Goal: Task Accomplishment & Management: Complete application form

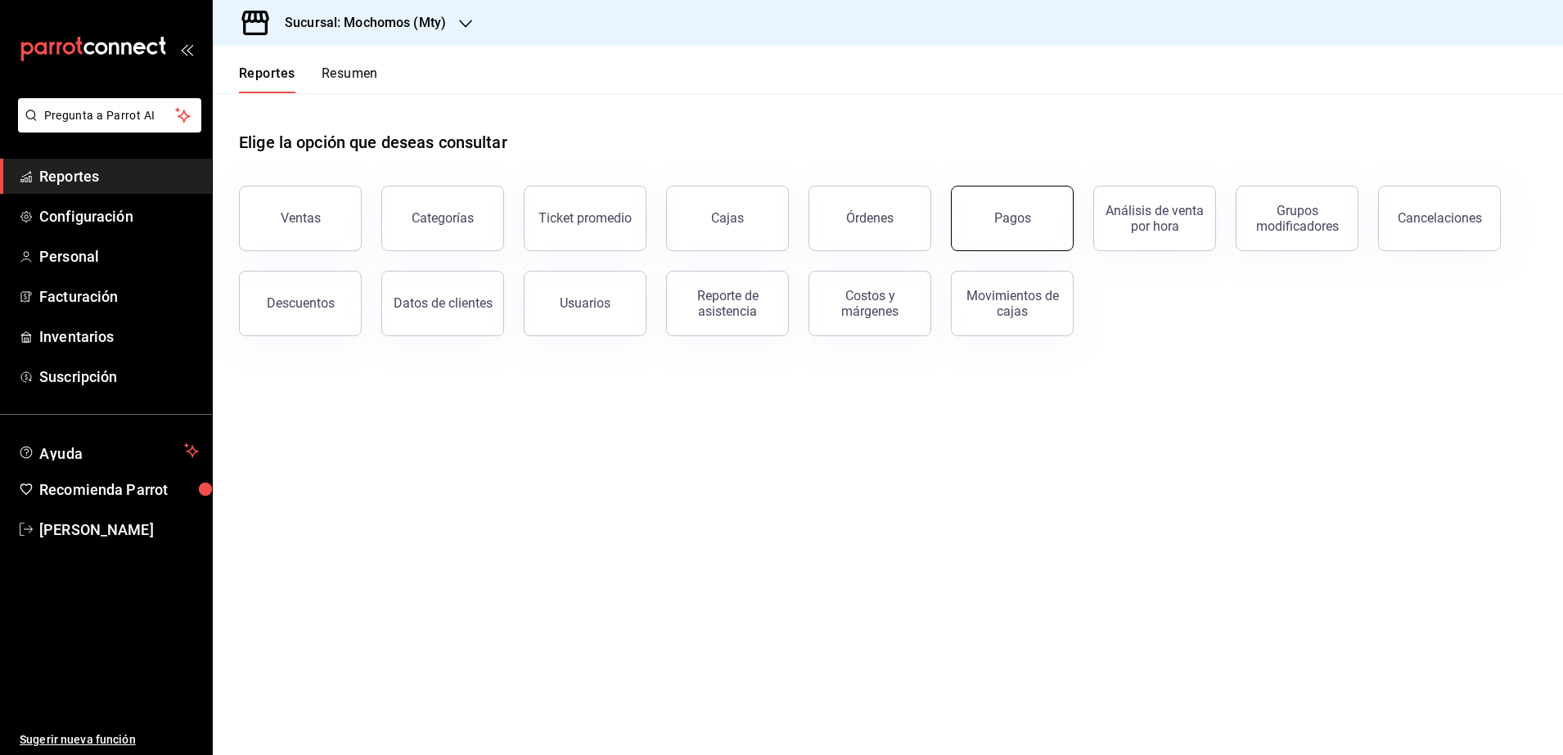
click at [1008, 229] on button "Pagos" at bounding box center [1012, 218] width 123 height 65
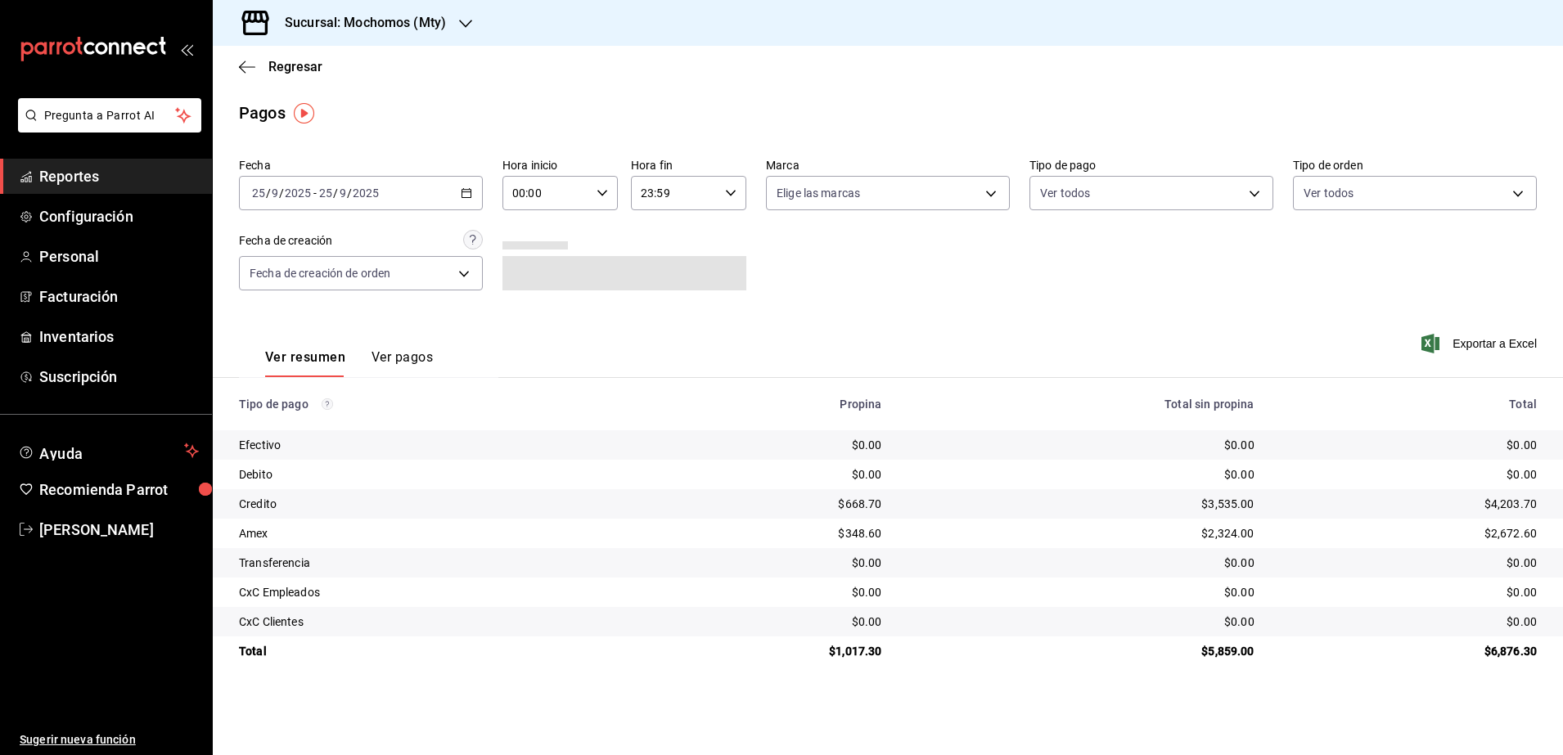
click at [474, 199] on div "[DATE] [DATE] - [DATE] [DATE]" at bounding box center [361, 193] width 244 height 34
click at [327, 430] on span "Rango de fechas" at bounding box center [316, 426] width 127 height 17
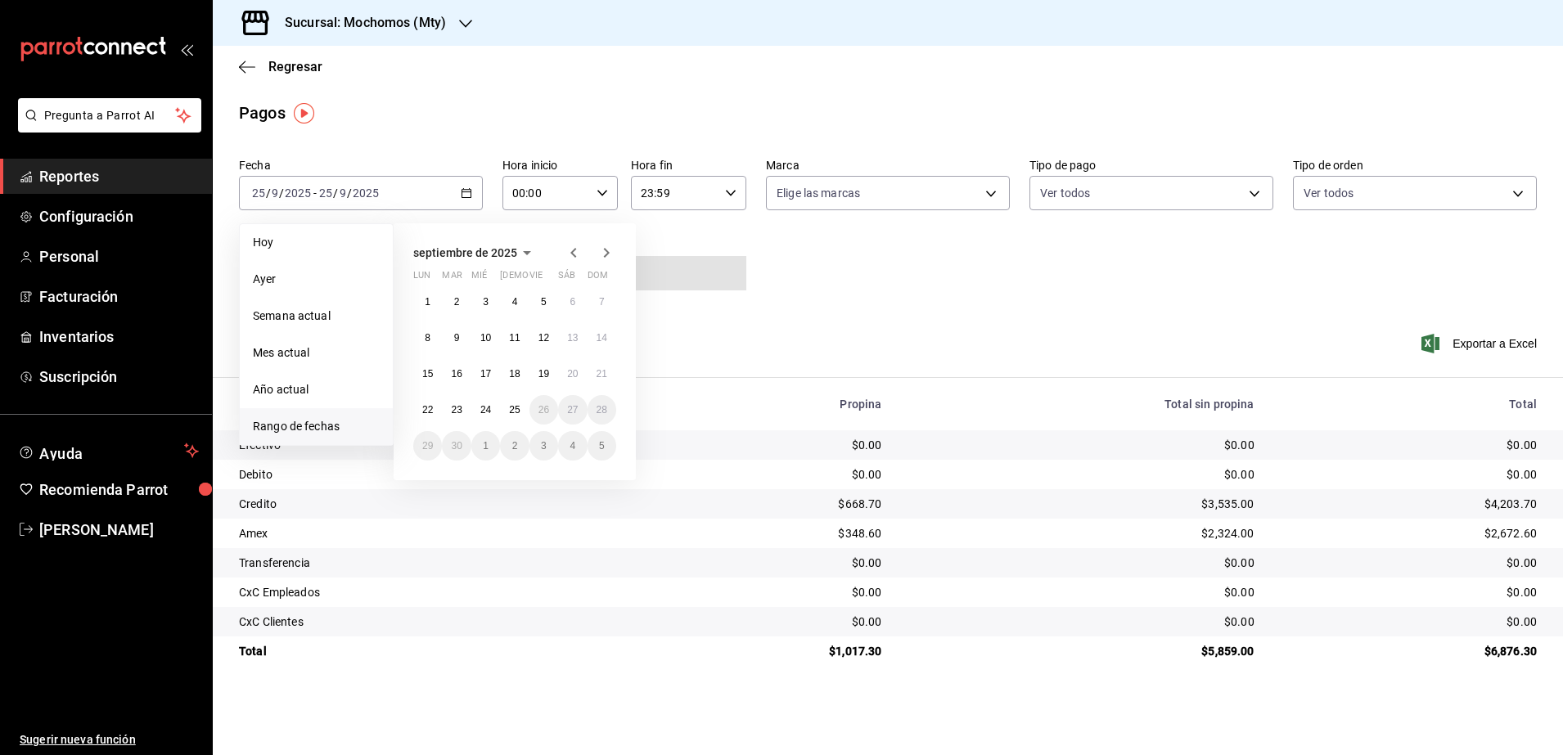
click at [819, 329] on div "Ver resumen Ver pagos Exportar a Excel" at bounding box center [888, 353] width 1350 height 87
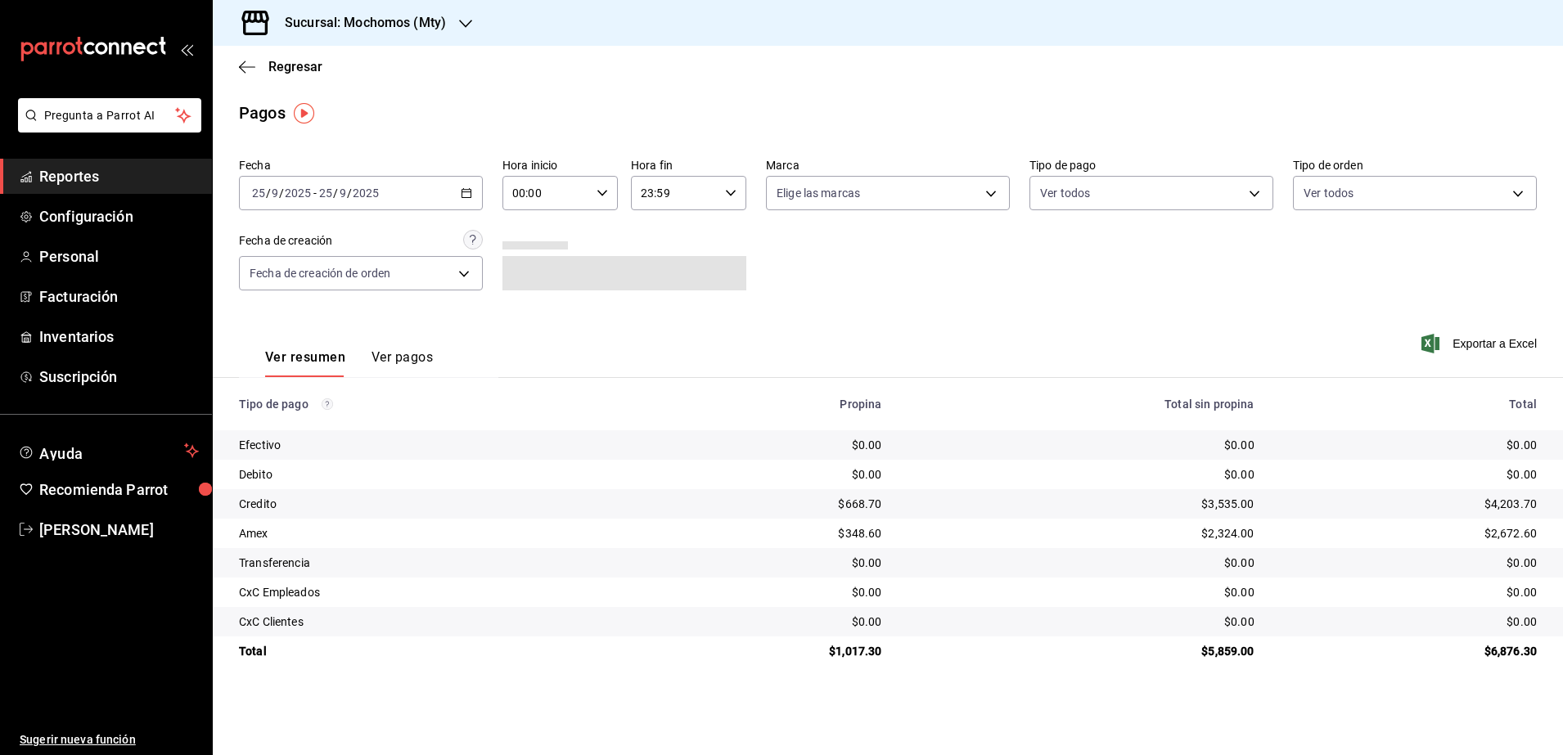
click at [467, 188] on icon "button" at bounding box center [466, 192] width 11 height 11
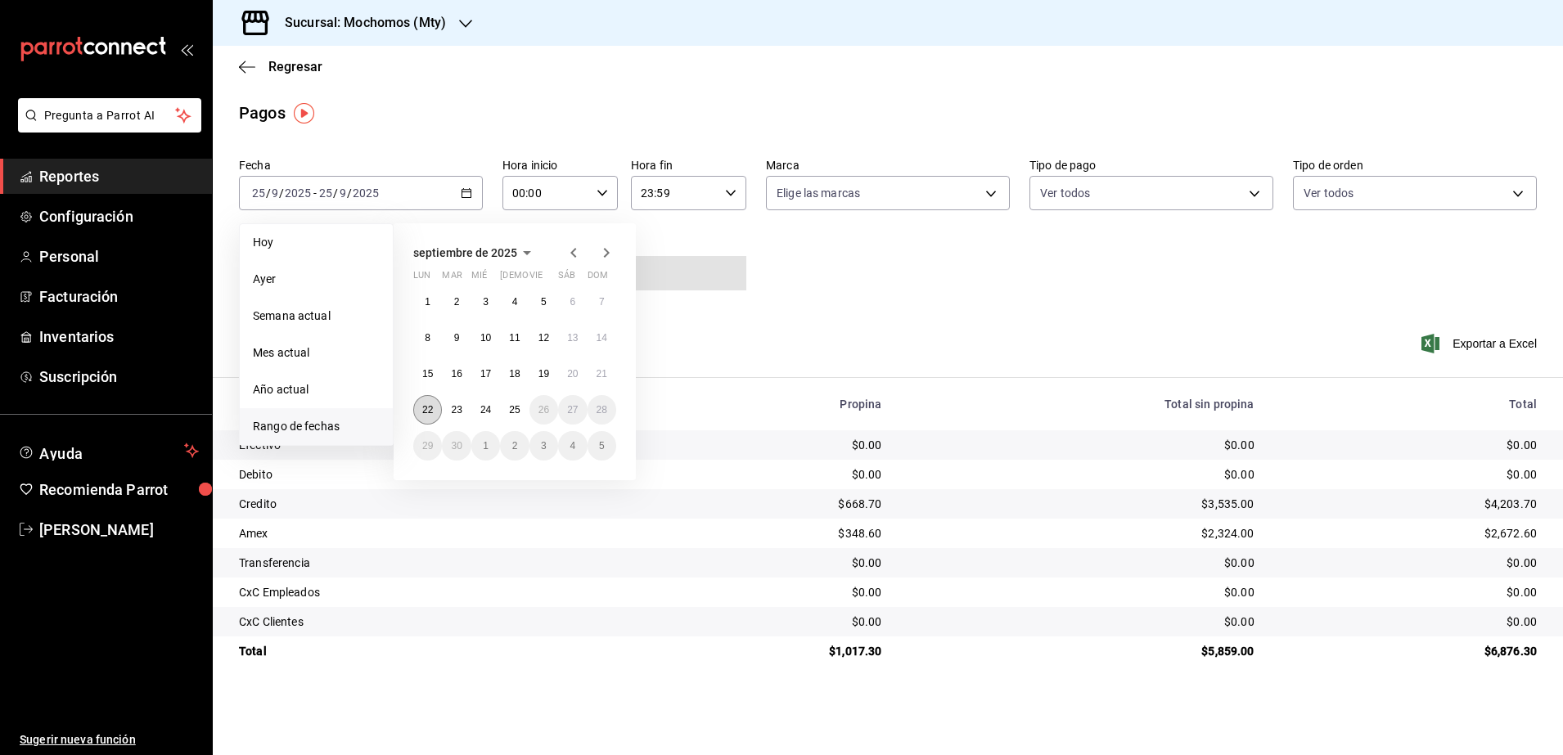
click at [430, 408] on abbr "22" at bounding box center [427, 409] width 11 height 11
click at [449, 408] on button "23" at bounding box center [456, 409] width 29 height 29
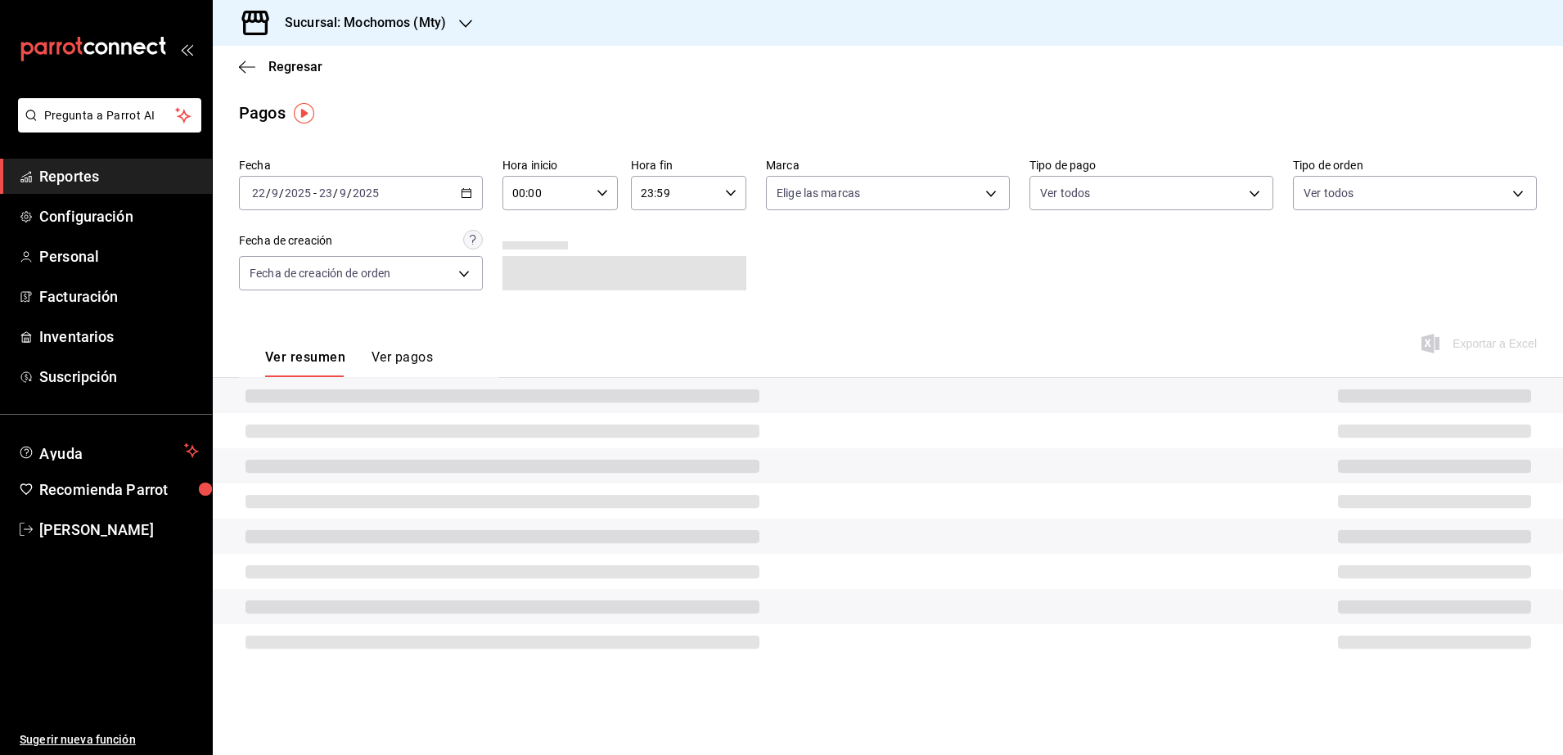
click at [607, 185] on div "00:00 Hora inicio" at bounding box center [560, 193] width 115 height 34
click at [531, 318] on button "05" at bounding box center [532, 329] width 52 height 33
type input "05:00"
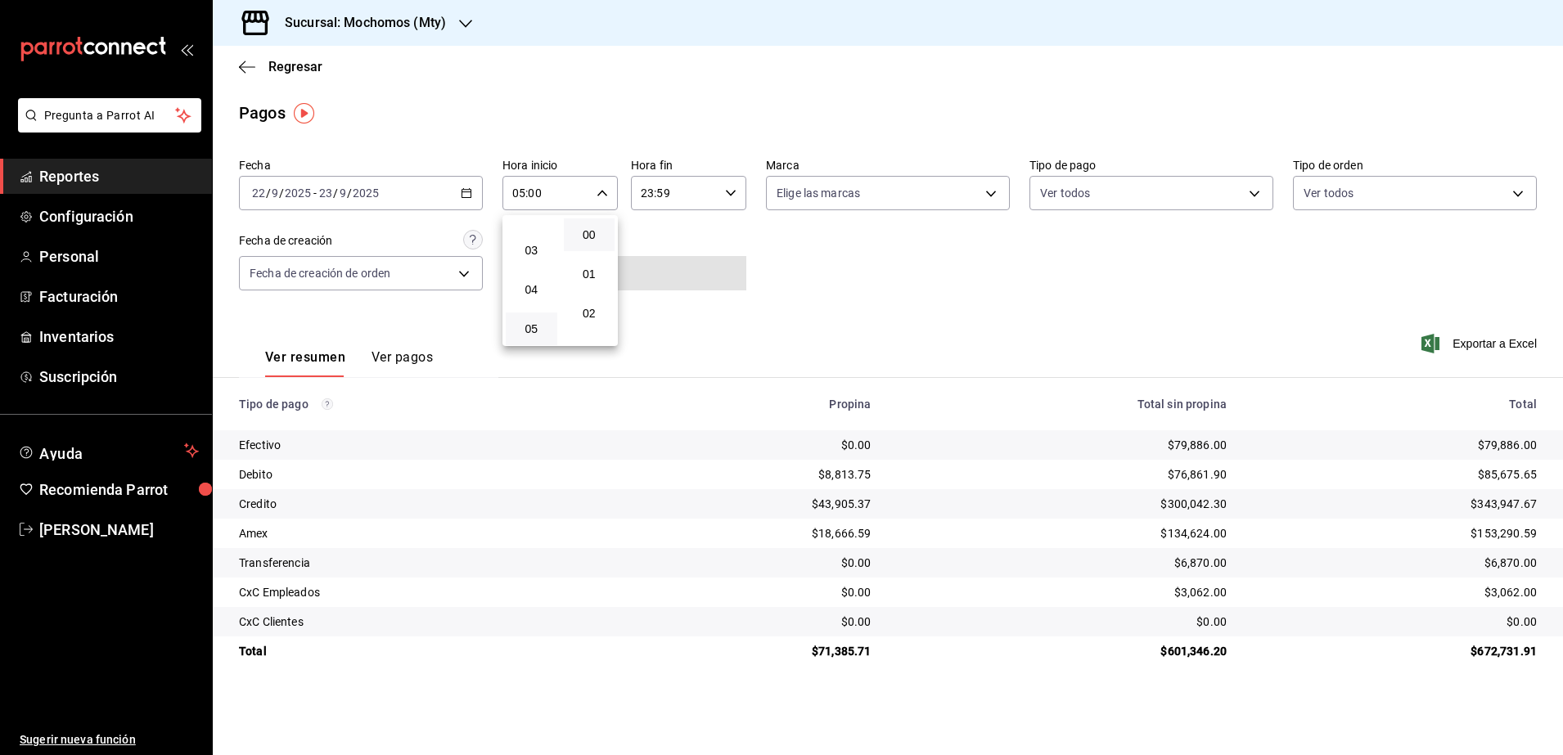
click at [723, 193] on div at bounding box center [781, 377] width 1563 height 755
click at [729, 196] on icon "button" at bounding box center [730, 192] width 11 height 11
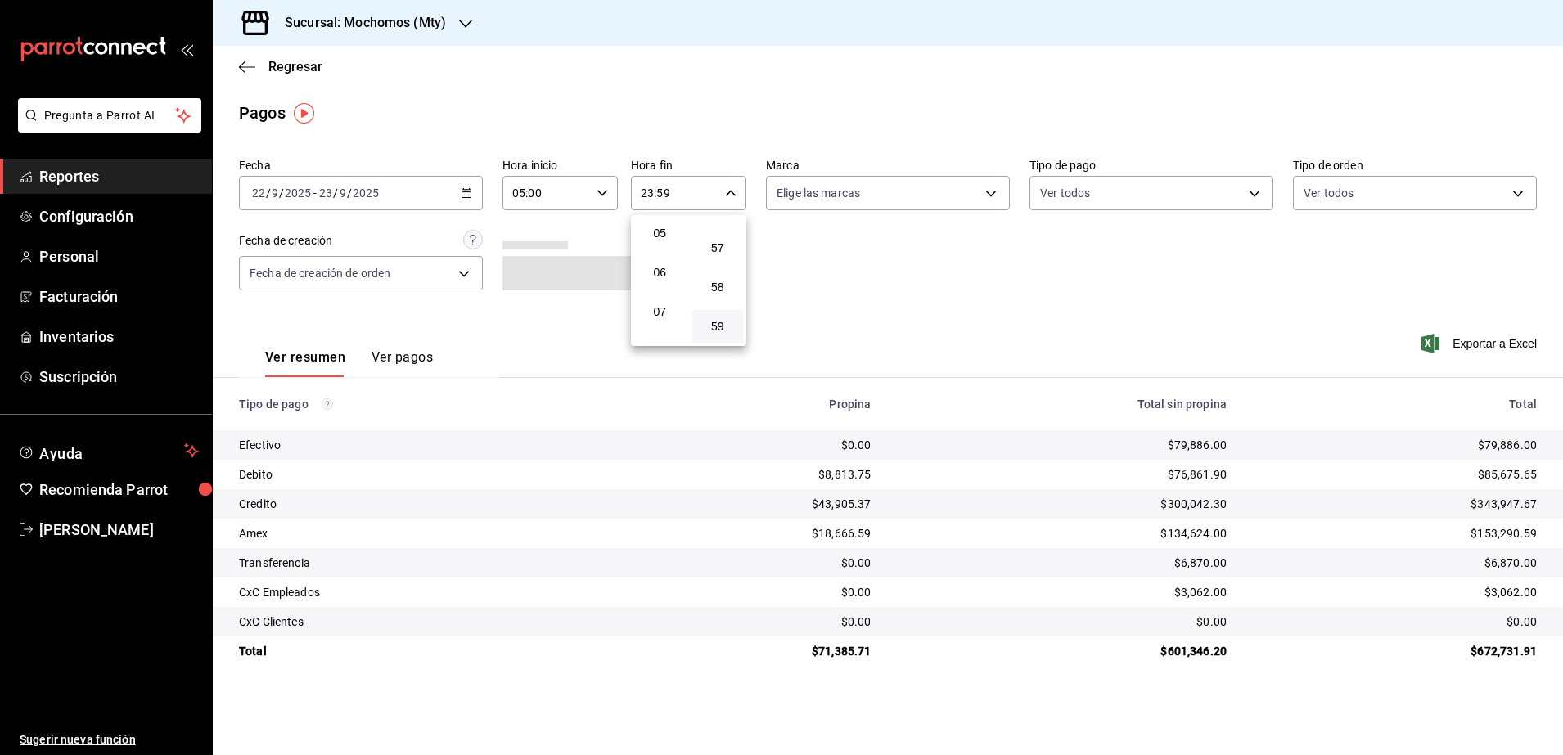
scroll to position [96, 0]
click at [665, 292] on span "04" at bounding box center [660, 296] width 32 height 13
type input "04:59"
click at [968, 342] on div at bounding box center [781, 377] width 1563 height 755
click at [476, 188] on div "[DATE] [DATE] - [DATE] [DATE]" at bounding box center [361, 193] width 244 height 34
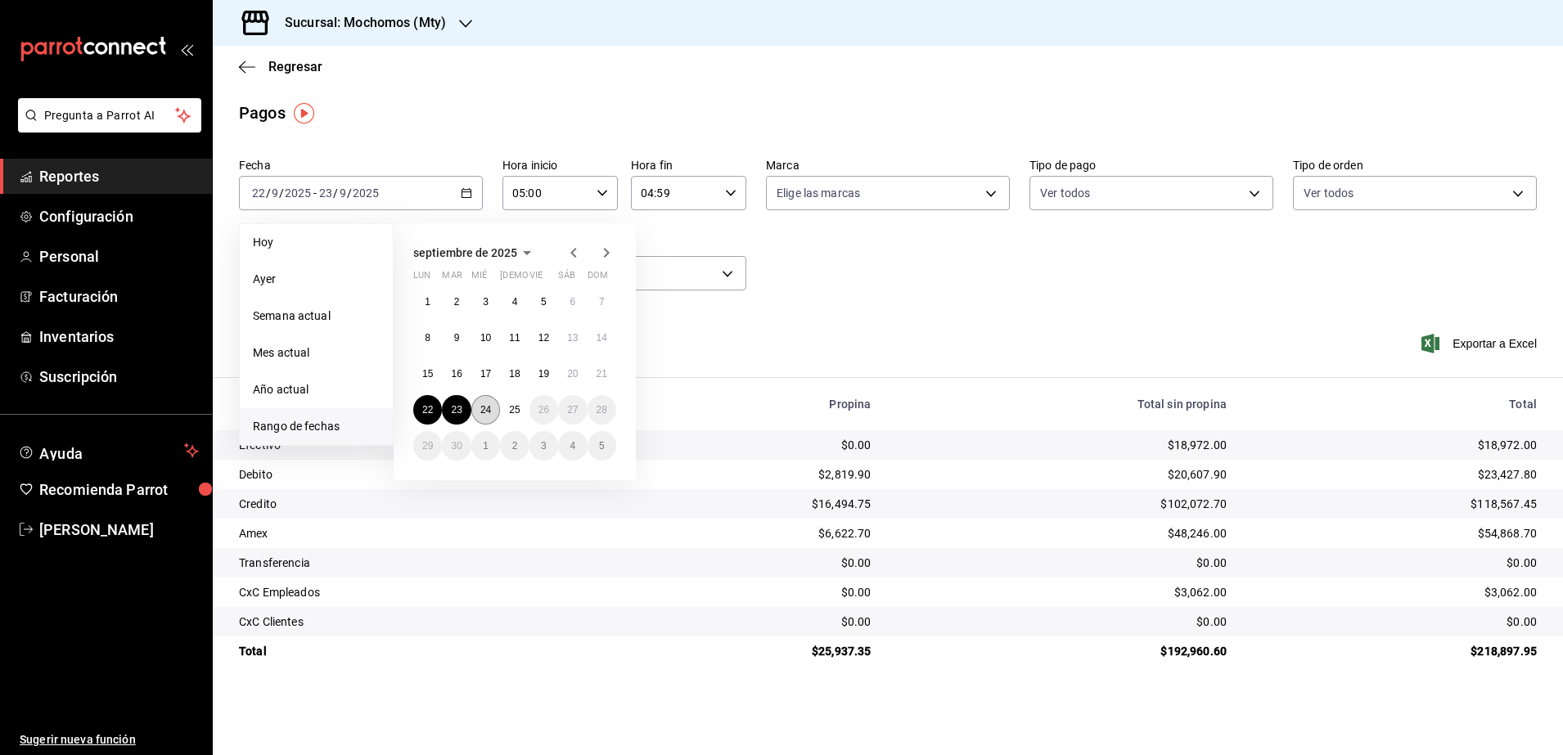
click at [484, 417] on button "24" at bounding box center [485, 409] width 29 height 29
click at [503, 413] on button "25" at bounding box center [514, 409] width 29 height 29
type input "00:00"
type input "23:59"
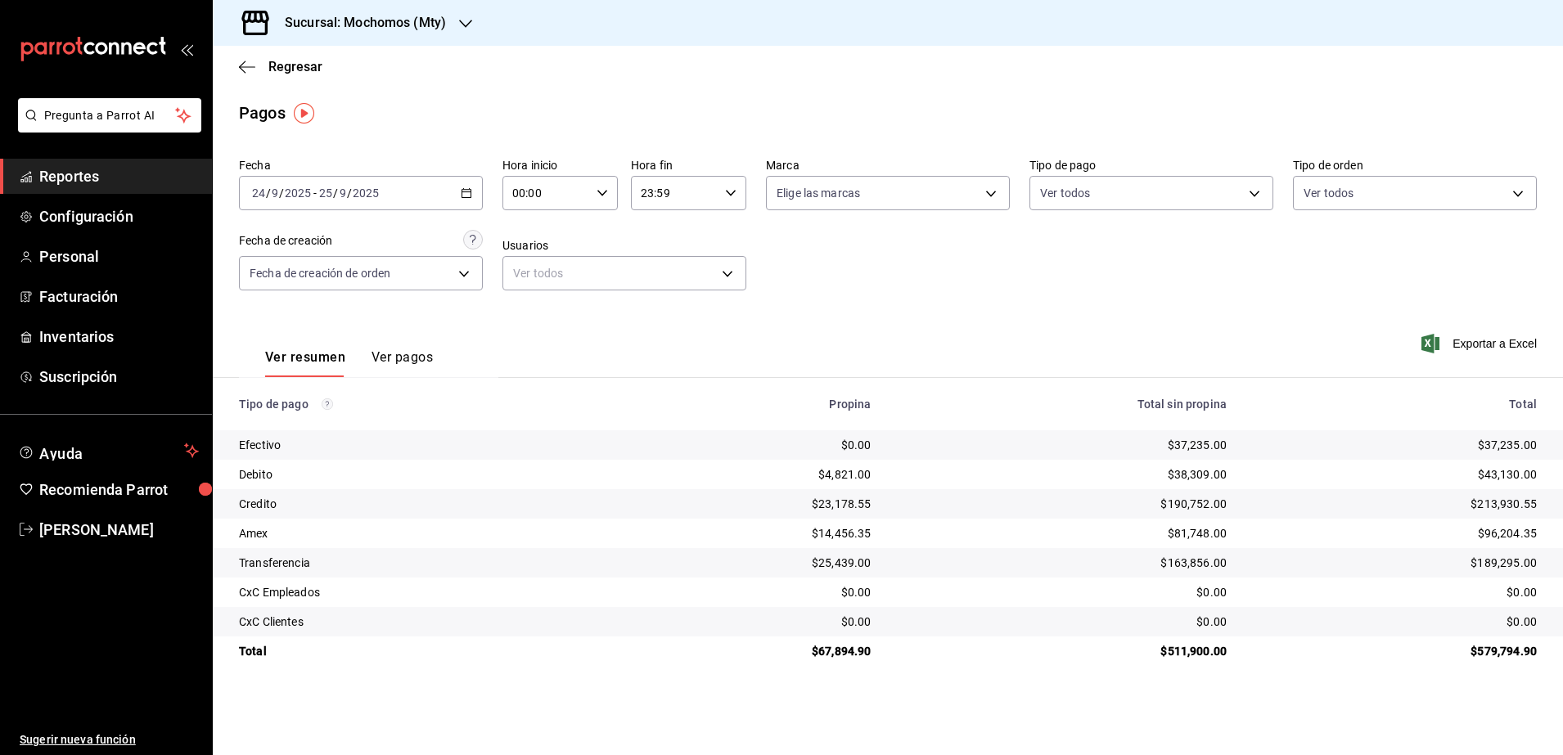
click at [608, 201] on div "00:00 Hora inicio" at bounding box center [560, 193] width 115 height 34
click at [542, 328] on span "05" at bounding box center [532, 328] width 32 height 13
type input "05:00"
click at [731, 195] on div at bounding box center [781, 377] width 1563 height 755
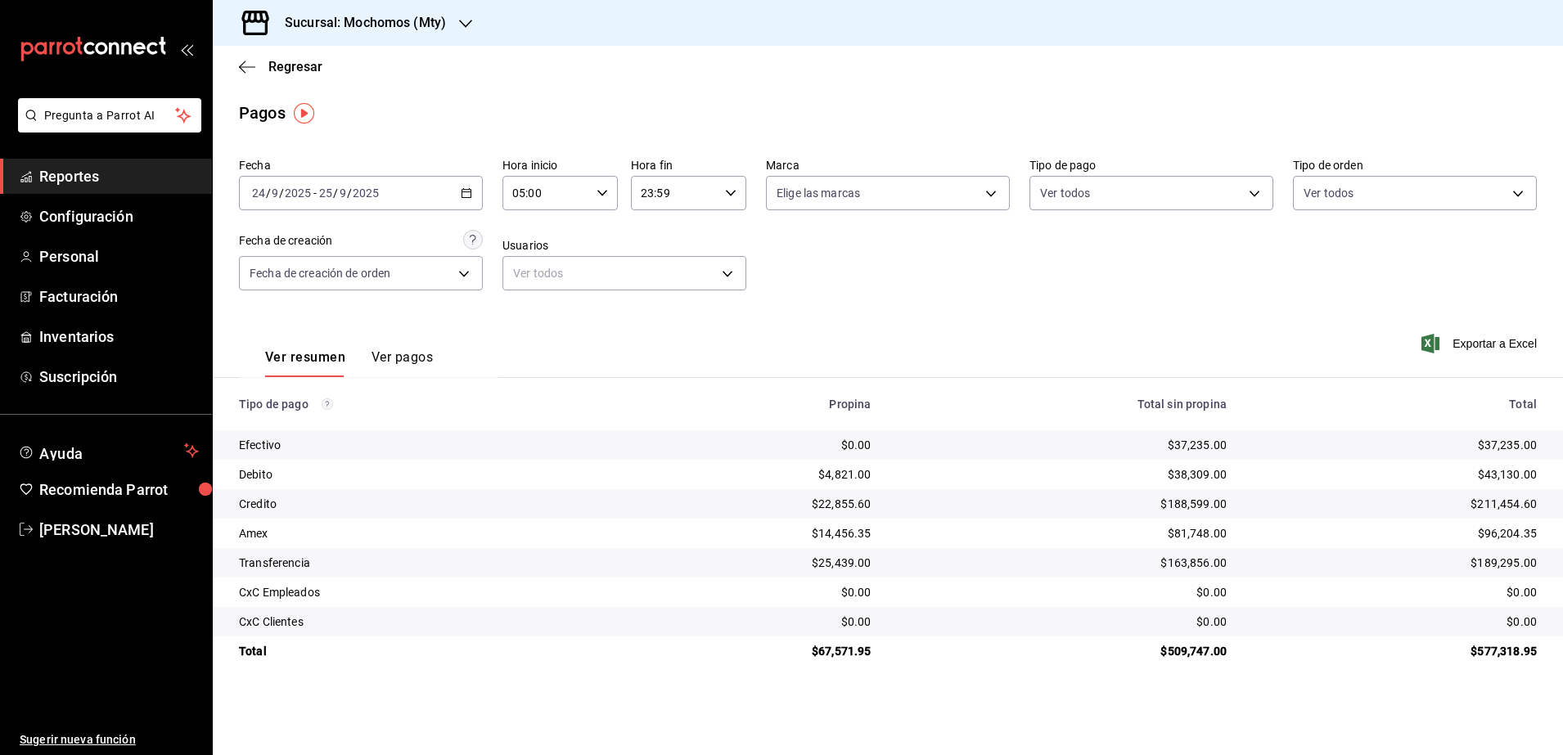
click at [731, 195] on \(Stroke\) "button" at bounding box center [731, 193] width 10 height 6
click at [670, 303] on button "04" at bounding box center [660, 296] width 52 height 33
type input "04:59"
click at [974, 303] on div at bounding box center [781, 377] width 1563 height 755
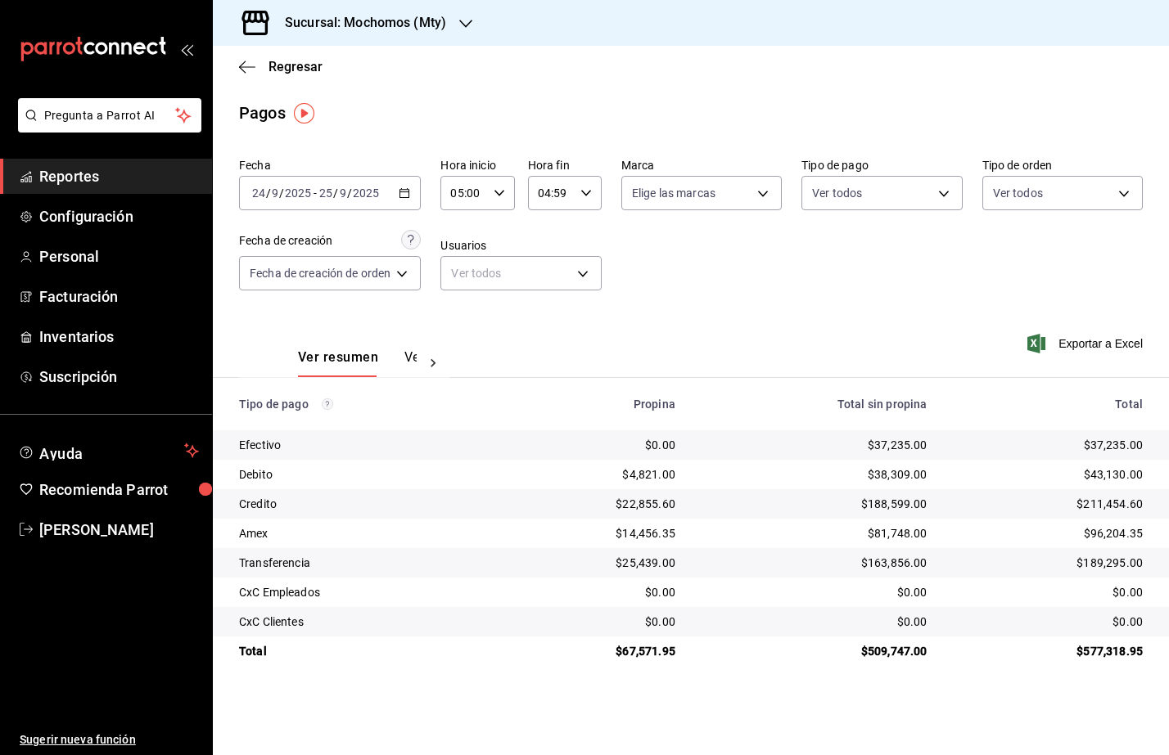
click at [365, 34] on div "Sucursal: Mochomos (Mty)" at bounding box center [352, 23] width 253 height 46
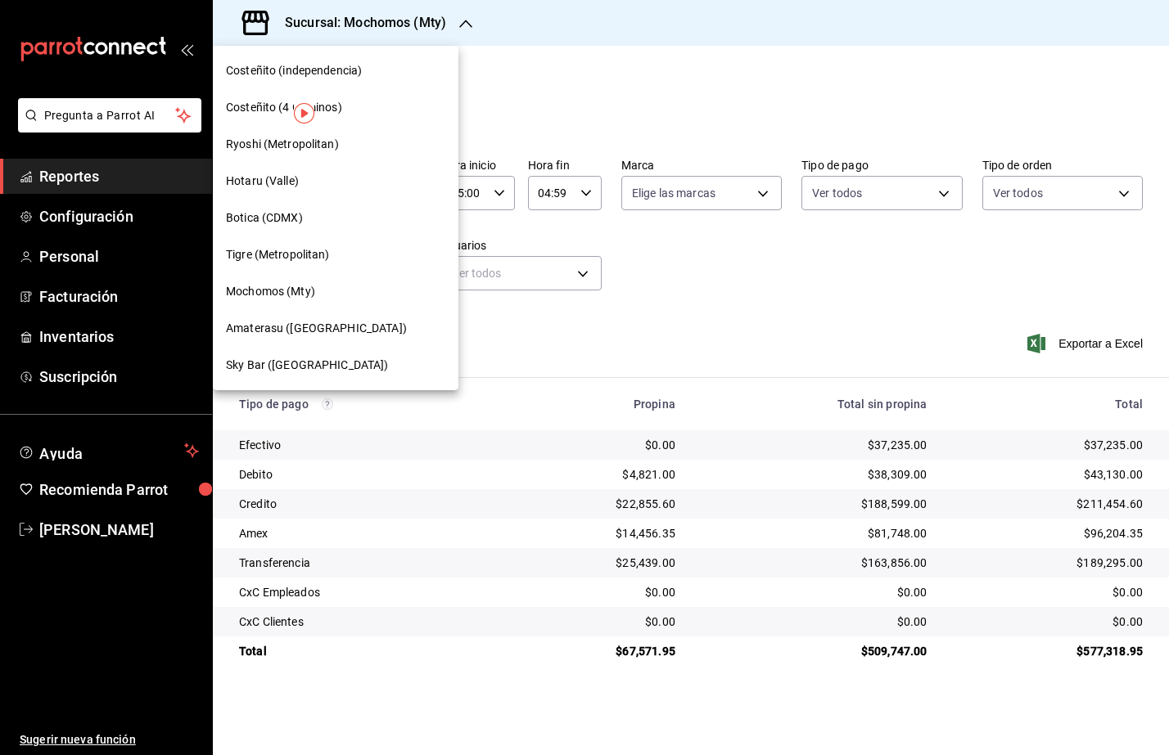
click at [340, 152] on div "Ryoshi (Metropolitan)" at bounding box center [335, 144] width 219 height 17
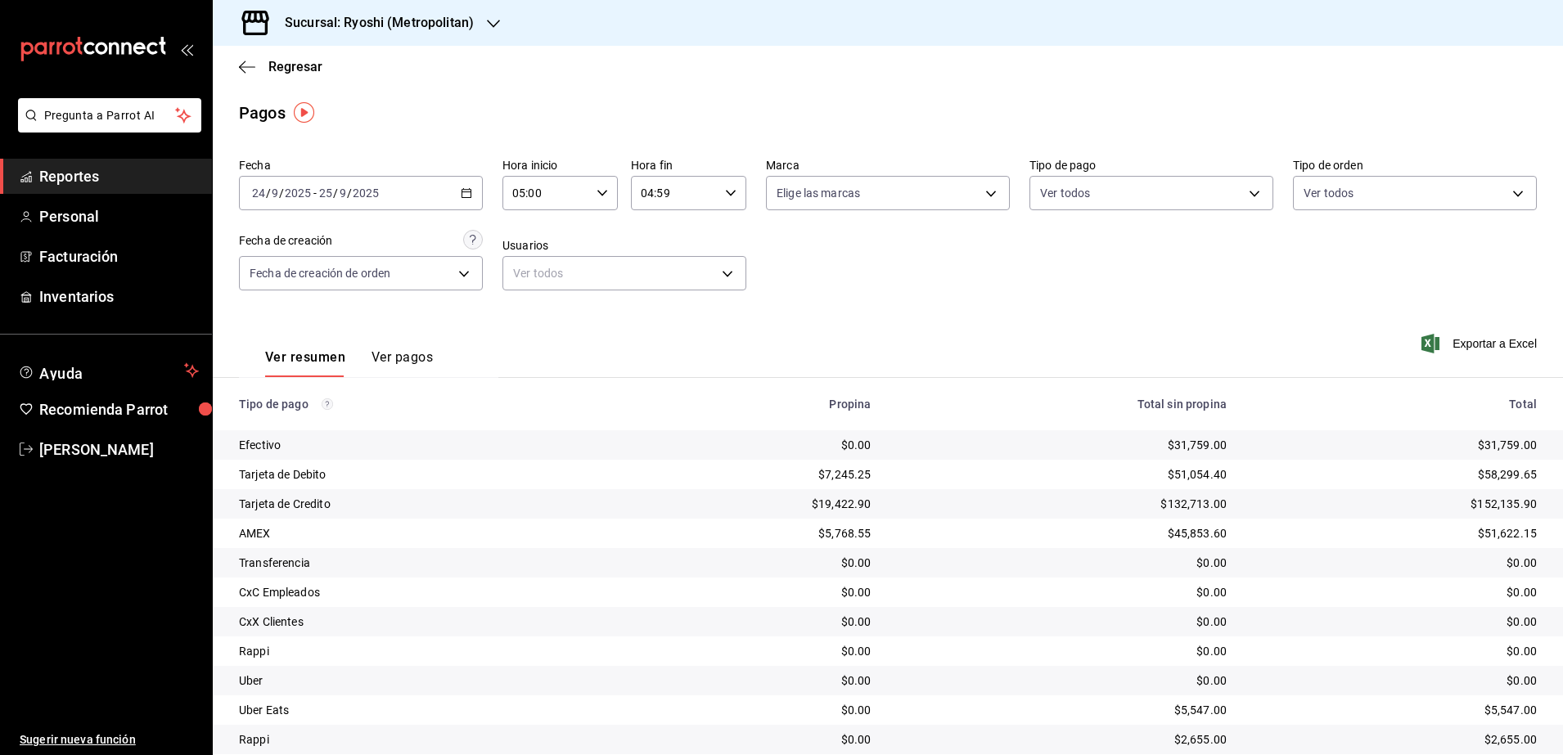
scroll to position [56, 0]
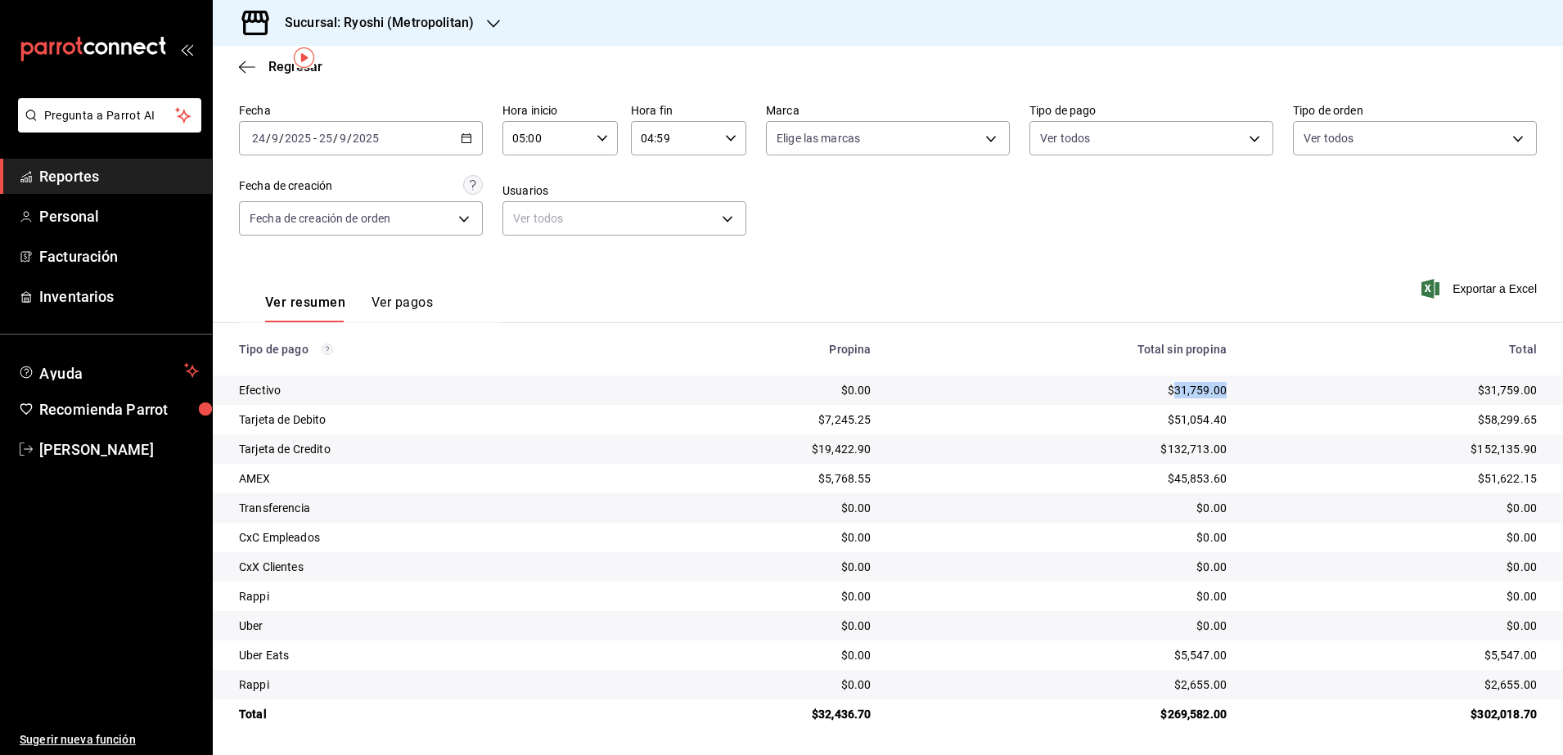
drag, startPoint x: 1162, startPoint y: 395, endPoint x: 1215, endPoint y: 393, distance: 52.4
click at [1215, 393] on td "$31,759.00" at bounding box center [1063, 390] width 356 height 29
copy div "31,759.00"
drag, startPoint x: 864, startPoint y: 713, endPoint x: 810, endPoint y: 718, distance: 54.2
click at [810, 718] on div "$32,436.70" at bounding box center [753, 714] width 237 height 16
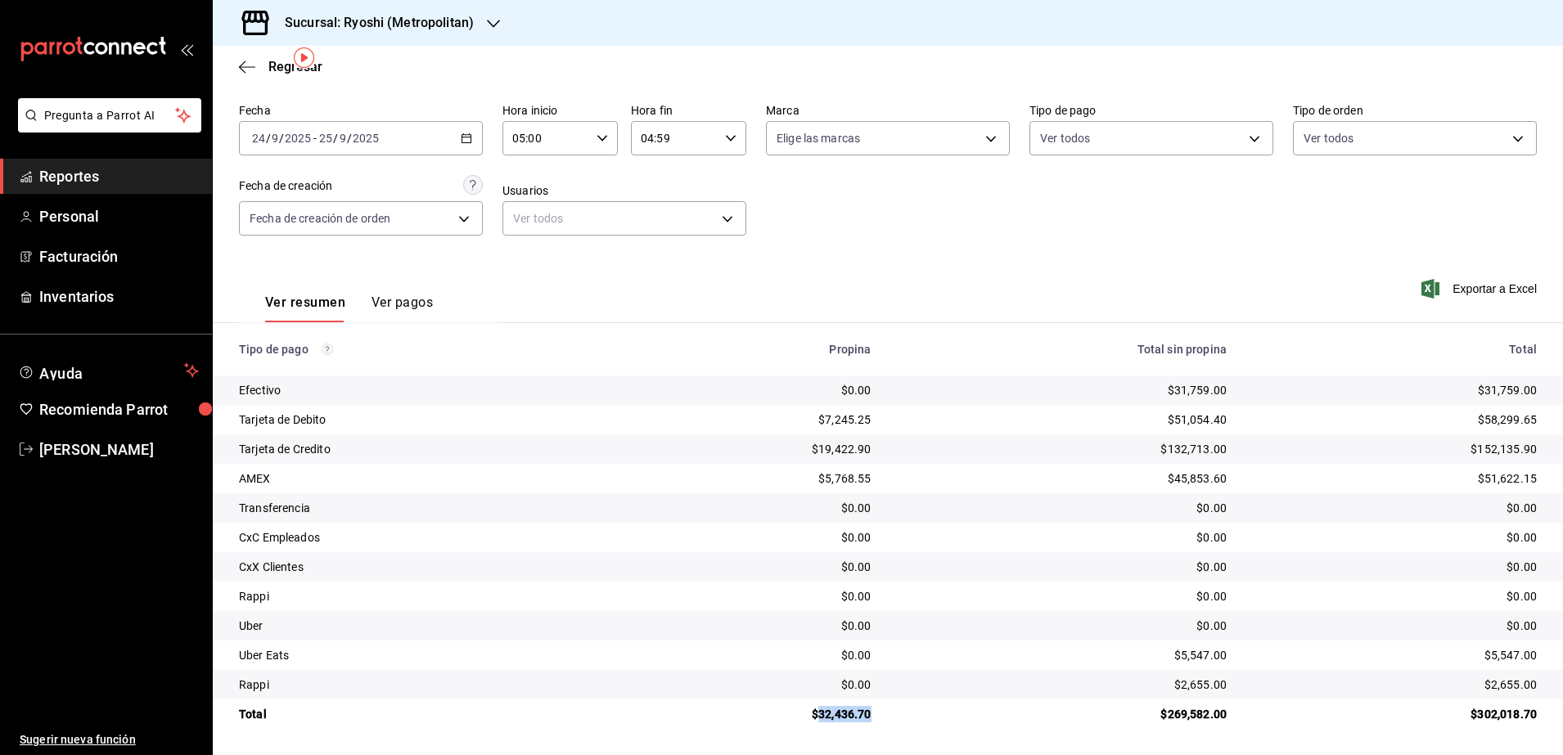
copy div "32,436.70"
click at [985, 492] on td "$45,853.60" at bounding box center [1063, 478] width 356 height 29
click at [463, 141] on icon "button" at bounding box center [466, 138] width 11 height 11
click at [316, 370] on span "Rango de fechas" at bounding box center [316, 371] width 127 height 17
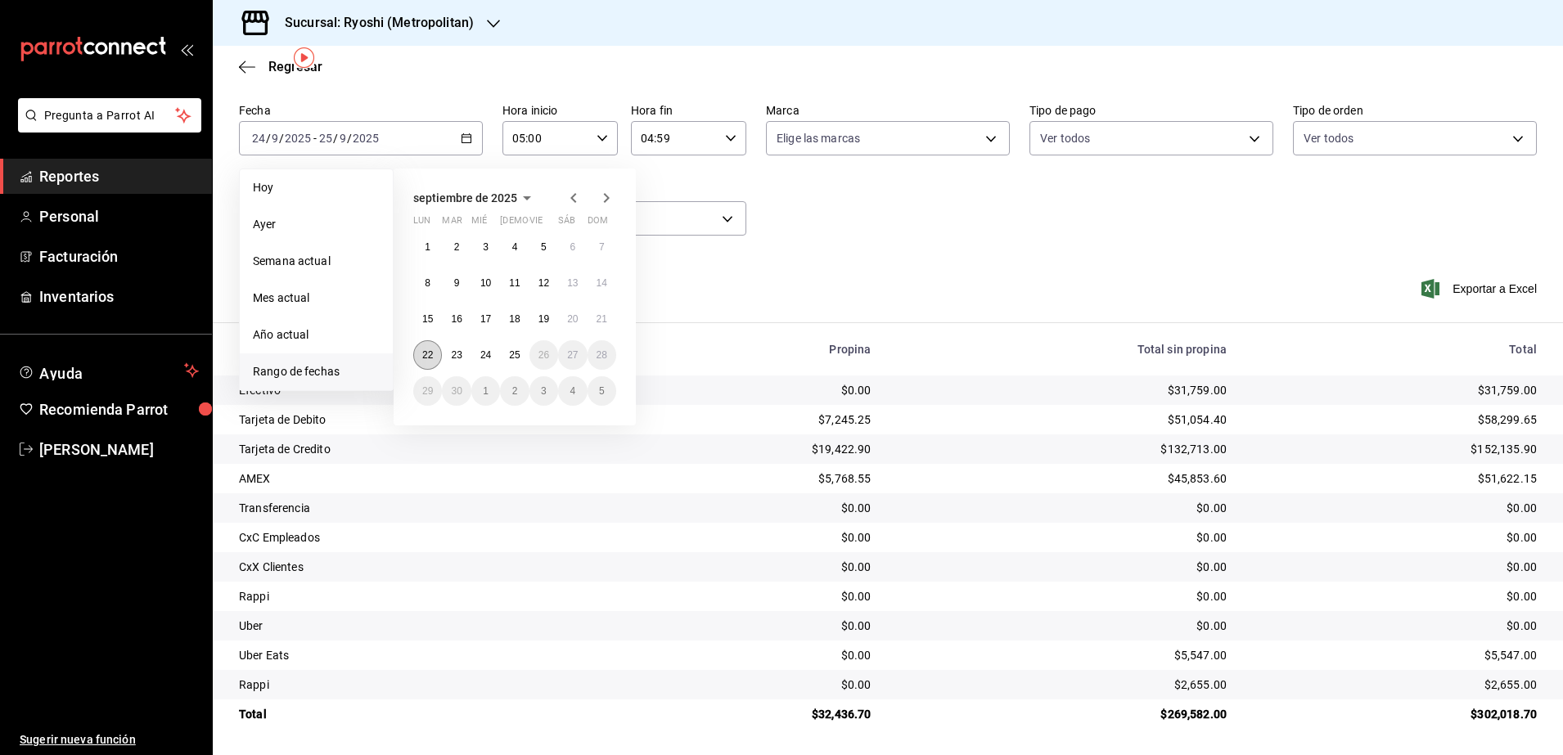
click at [431, 352] on abbr "22" at bounding box center [427, 354] width 11 height 11
click at [453, 352] on abbr "23" at bounding box center [456, 354] width 11 height 11
type input "00:00"
type input "23:59"
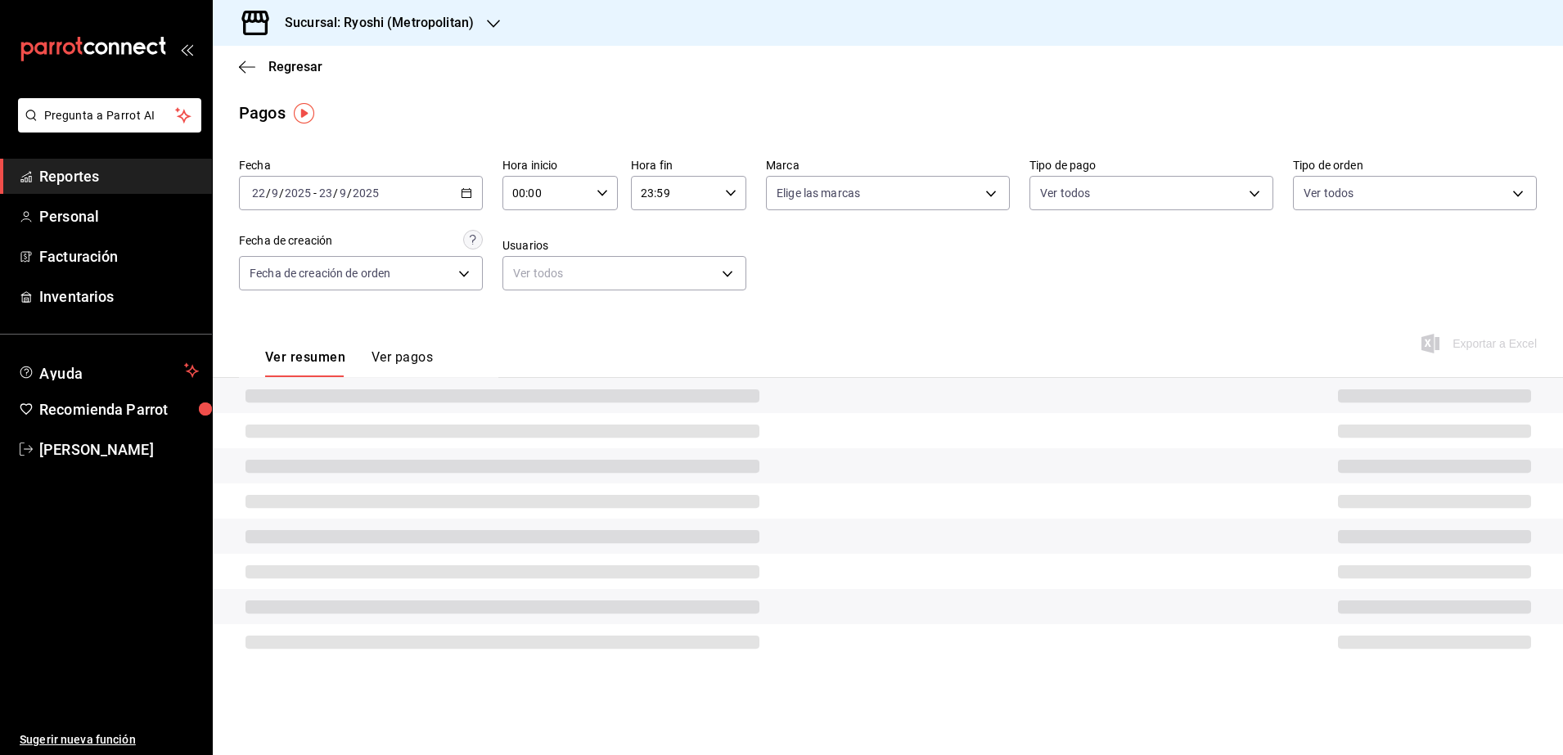
click at [598, 185] on div "00:00 Hora inicio" at bounding box center [560, 193] width 115 height 34
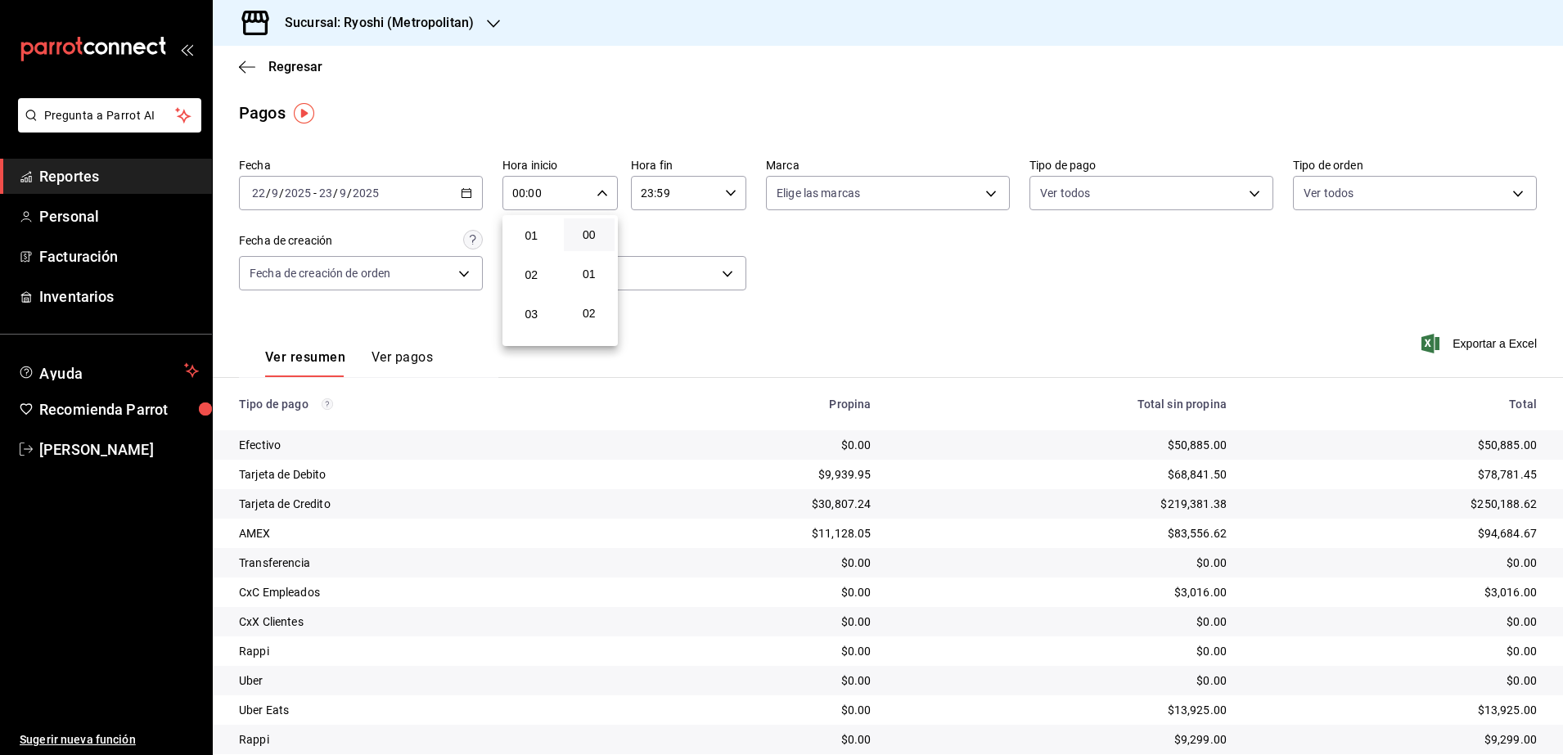
scroll to position [102, 0]
click at [540, 322] on span "05" at bounding box center [532, 328] width 32 height 13
type input "05:00"
click at [725, 198] on div at bounding box center [781, 377] width 1563 height 755
click at [725, 198] on icon "button" at bounding box center [730, 192] width 11 height 11
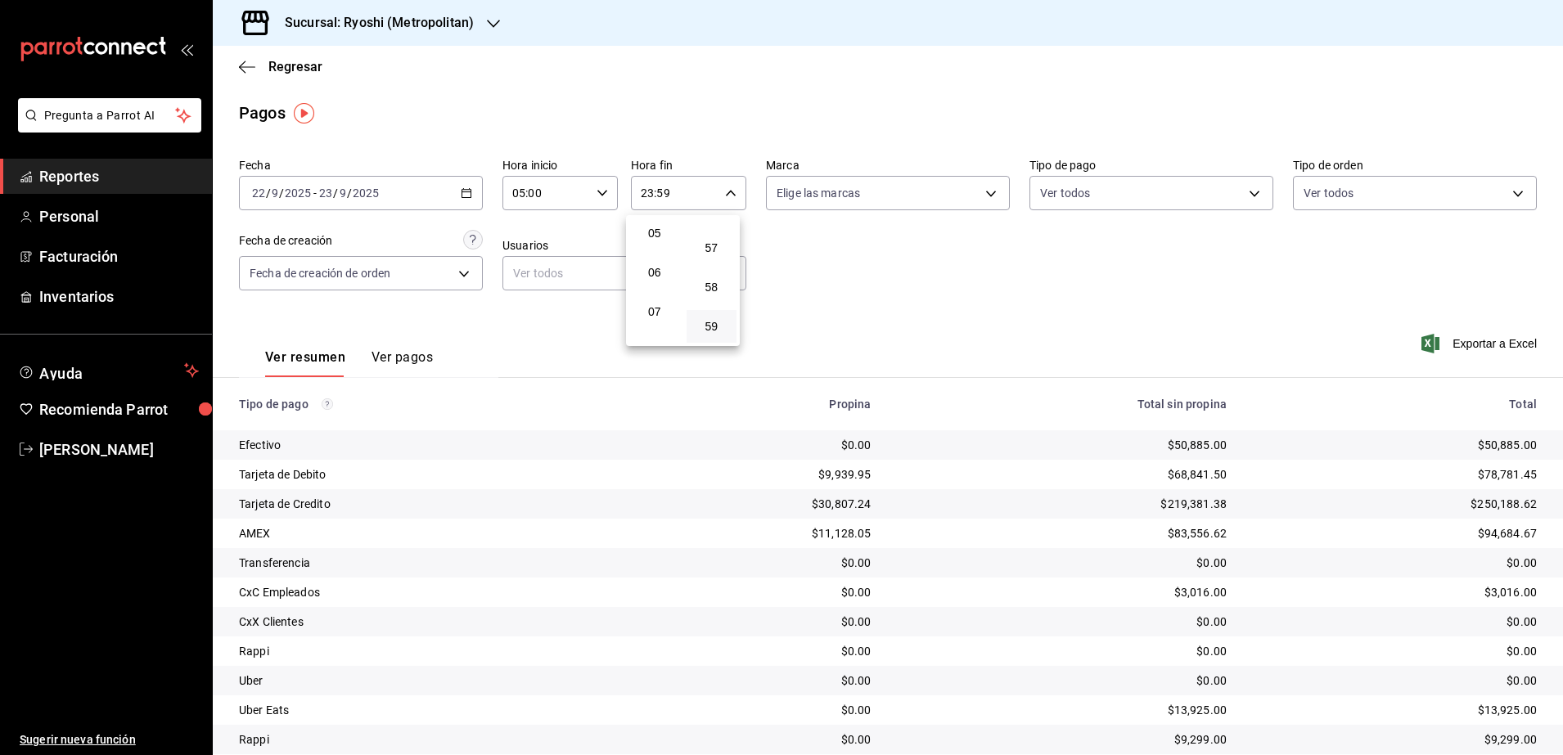
scroll to position [96, 0]
click at [665, 296] on span "04" at bounding box center [654, 296] width 31 height 13
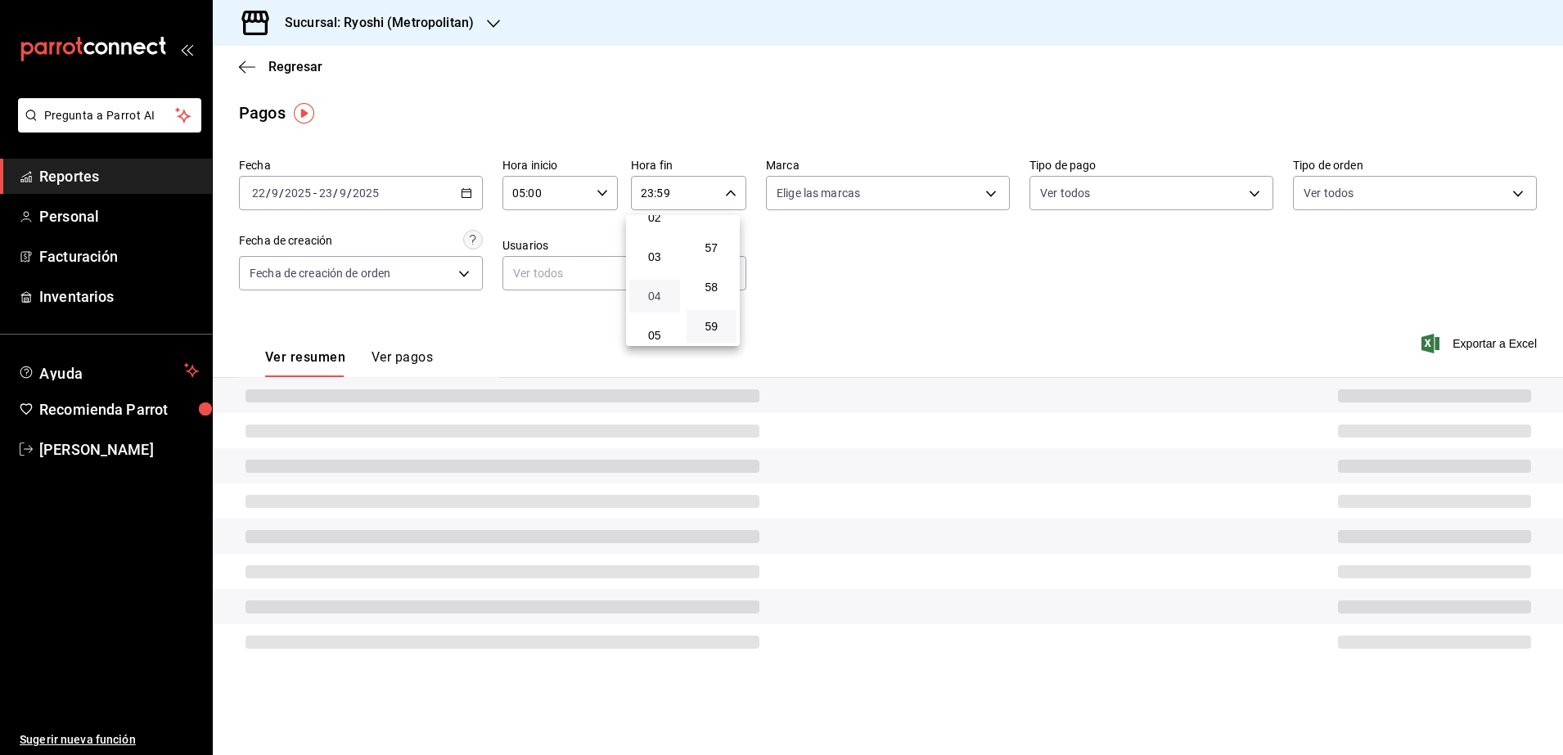
type input "04:59"
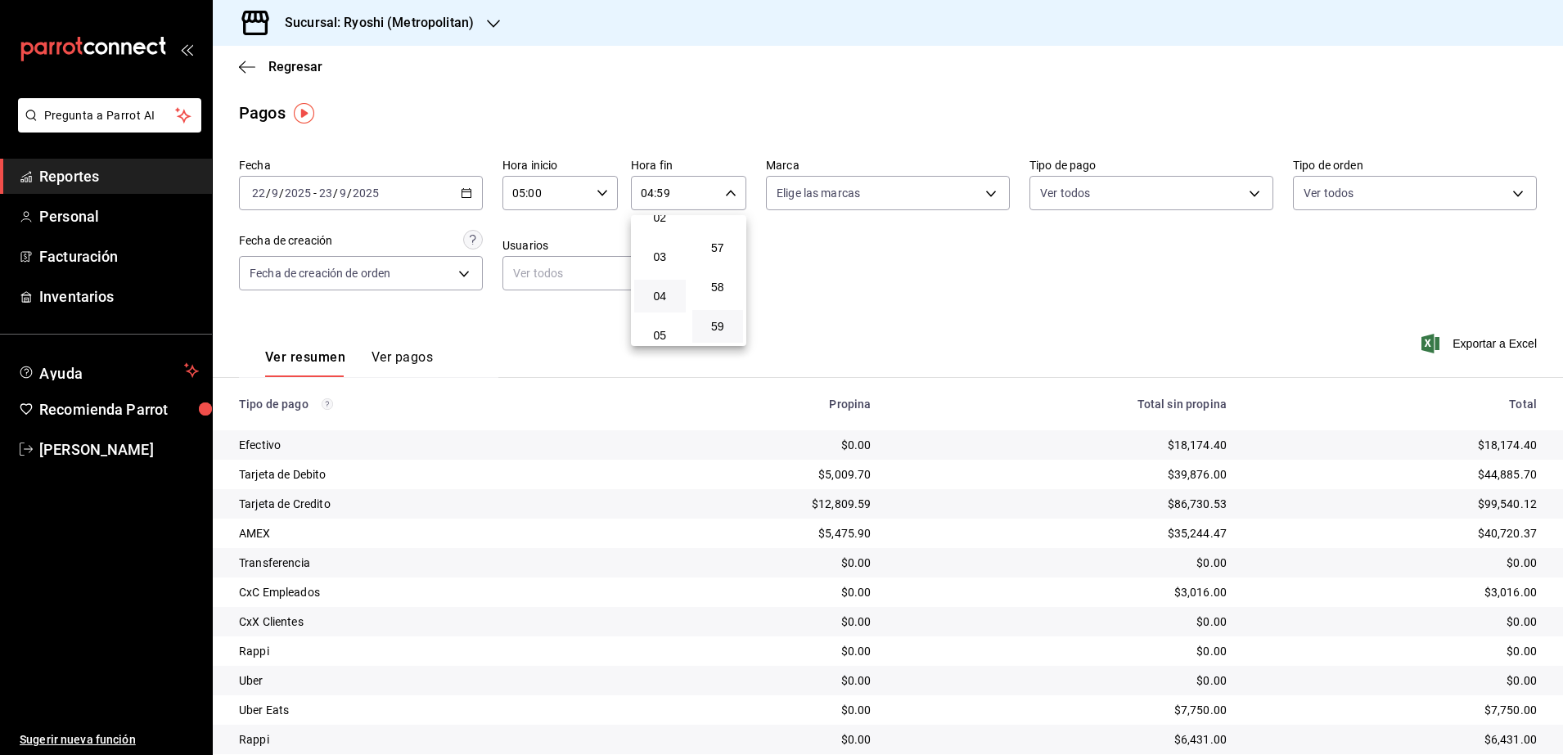
click at [857, 291] on div at bounding box center [781, 377] width 1563 height 755
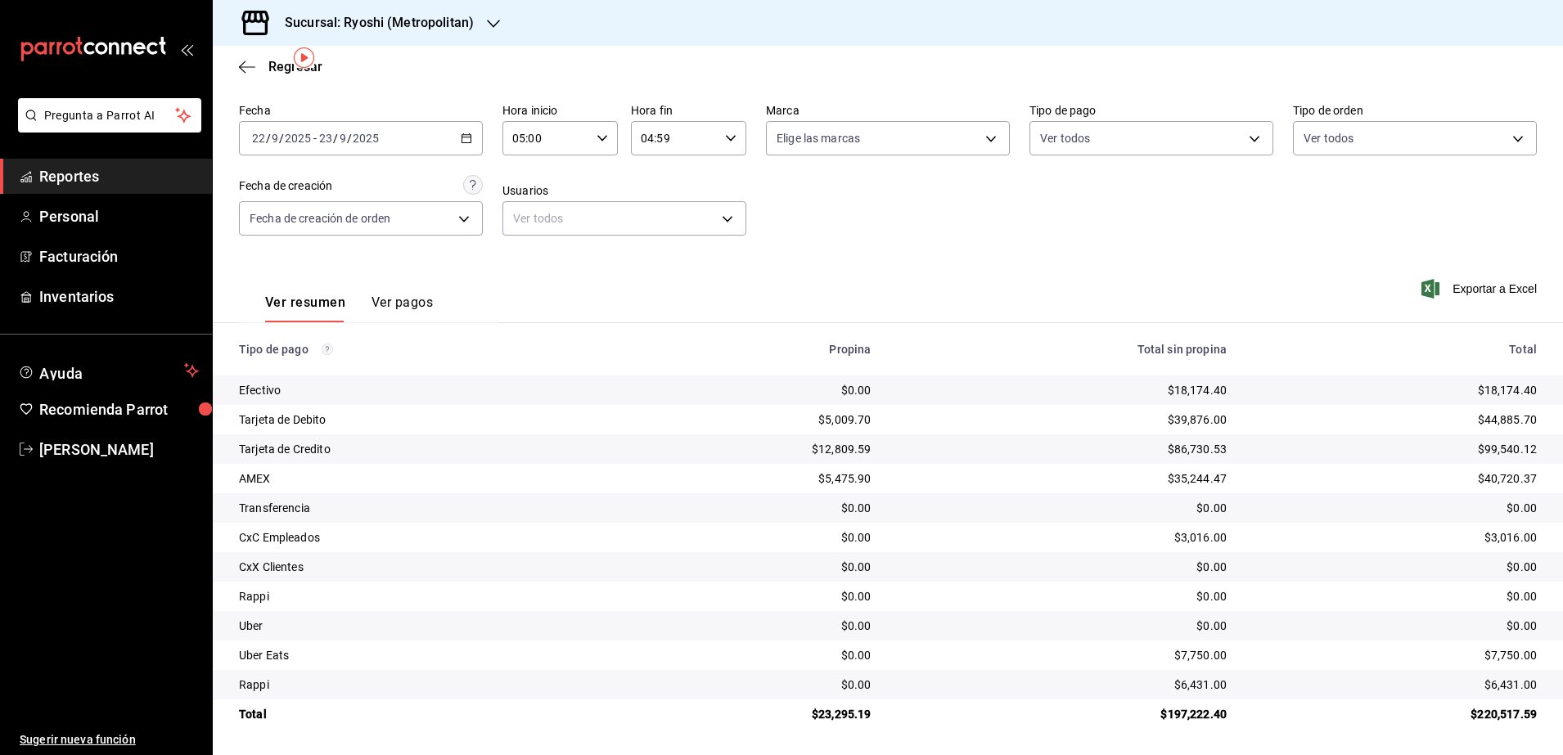
click at [452, 29] on h3 "Sucursal: Ryoshi (Metropolitan)" at bounding box center [373, 23] width 202 height 20
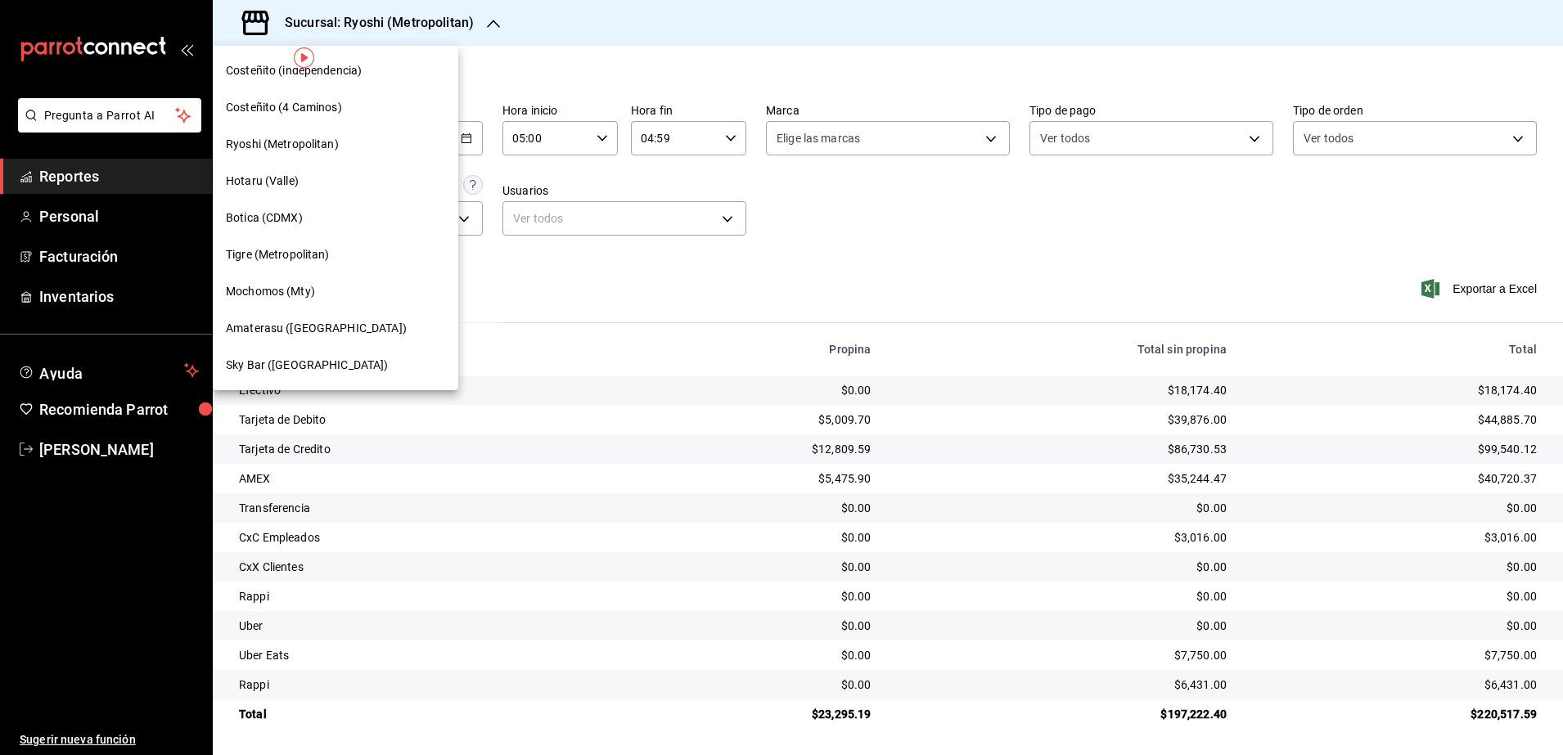
click at [346, 335] on span "Amaterasu ([GEOGRAPHIC_DATA])" at bounding box center [316, 328] width 181 height 17
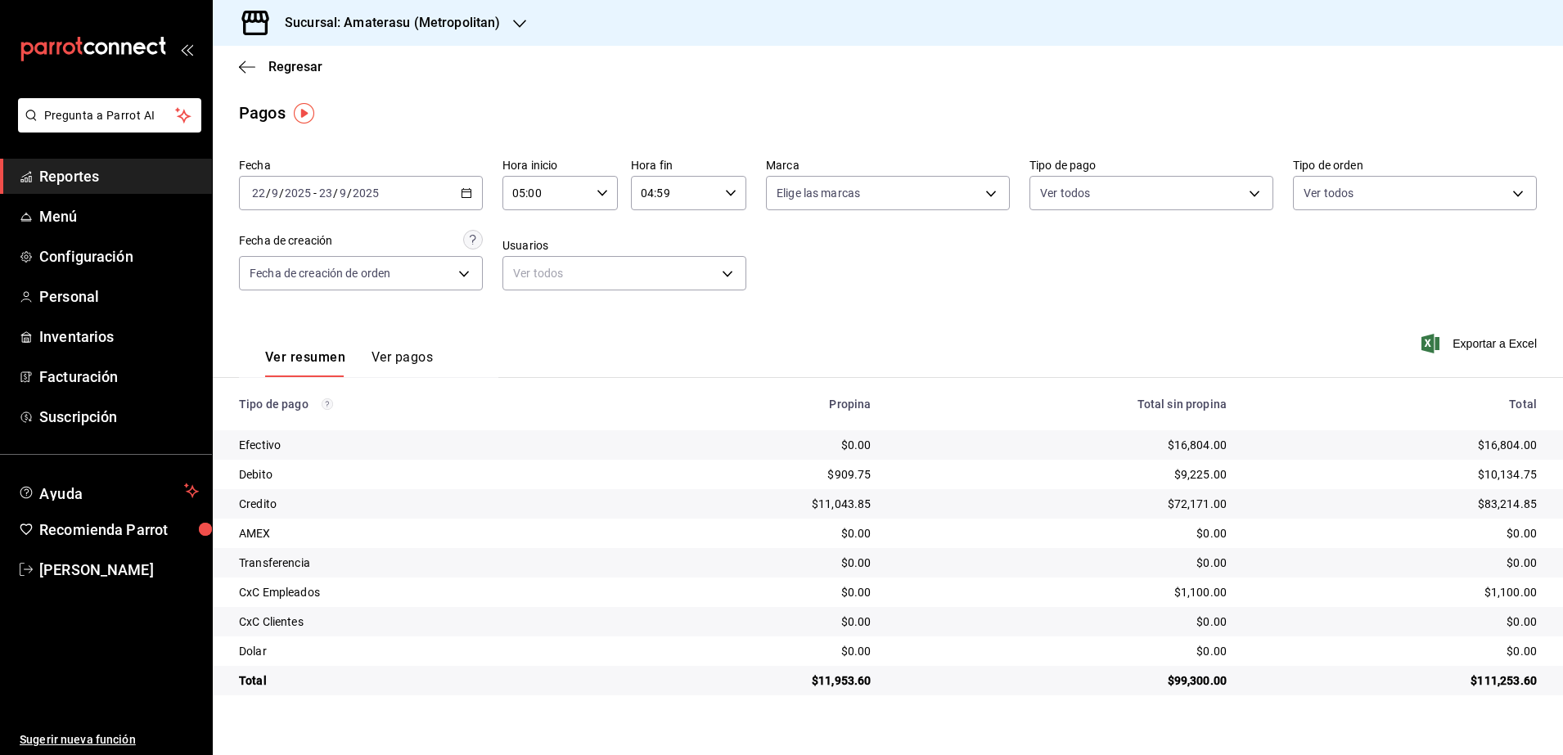
click at [471, 194] on \(Stroke\) "button" at bounding box center [467, 193] width 10 height 9
click at [300, 434] on span "Rango de fechas" at bounding box center [316, 426] width 127 height 17
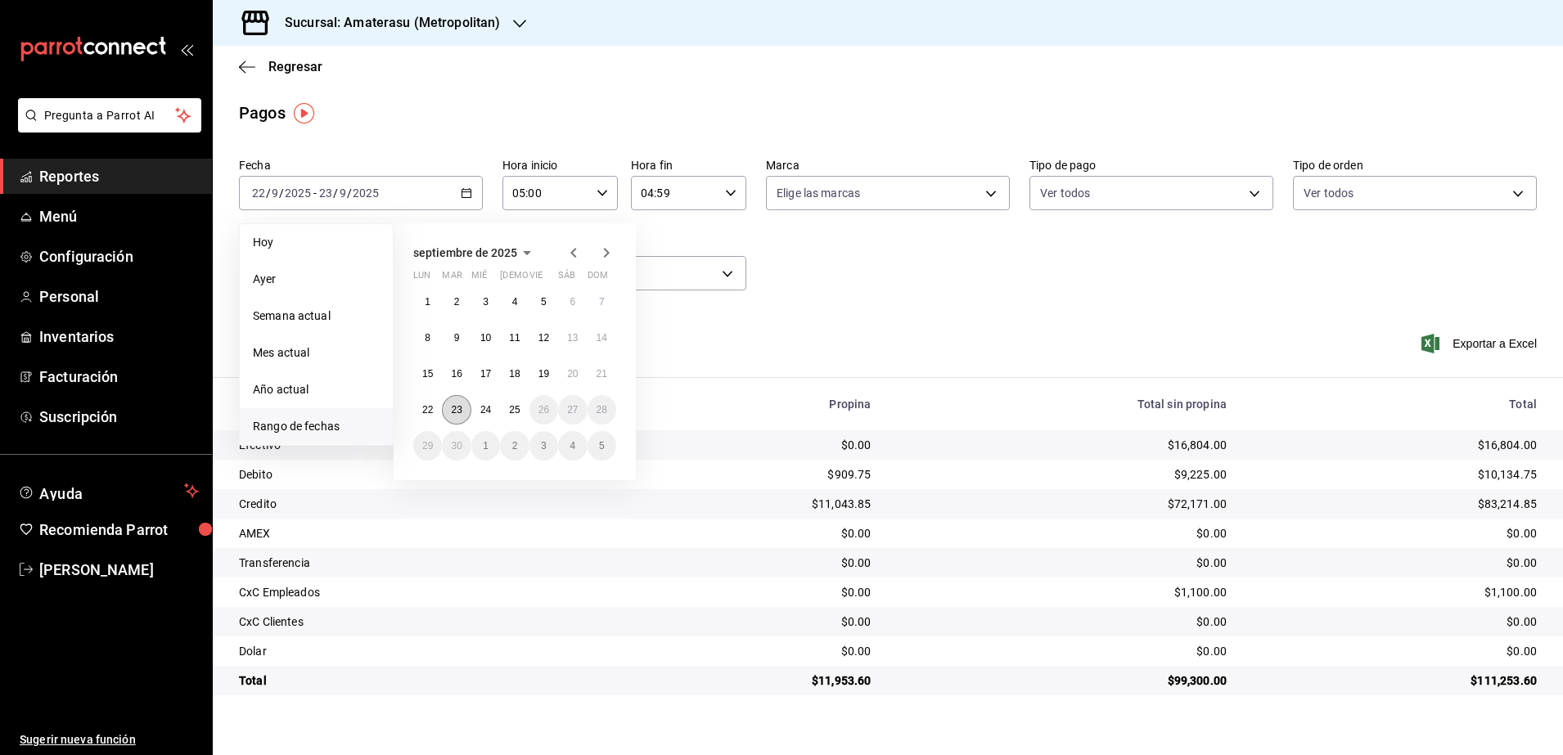
click at [449, 416] on button "23" at bounding box center [456, 409] width 29 height 29
click at [483, 417] on button "24" at bounding box center [485, 409] width 29 height 29
type input "00:00"
type input "23:59"
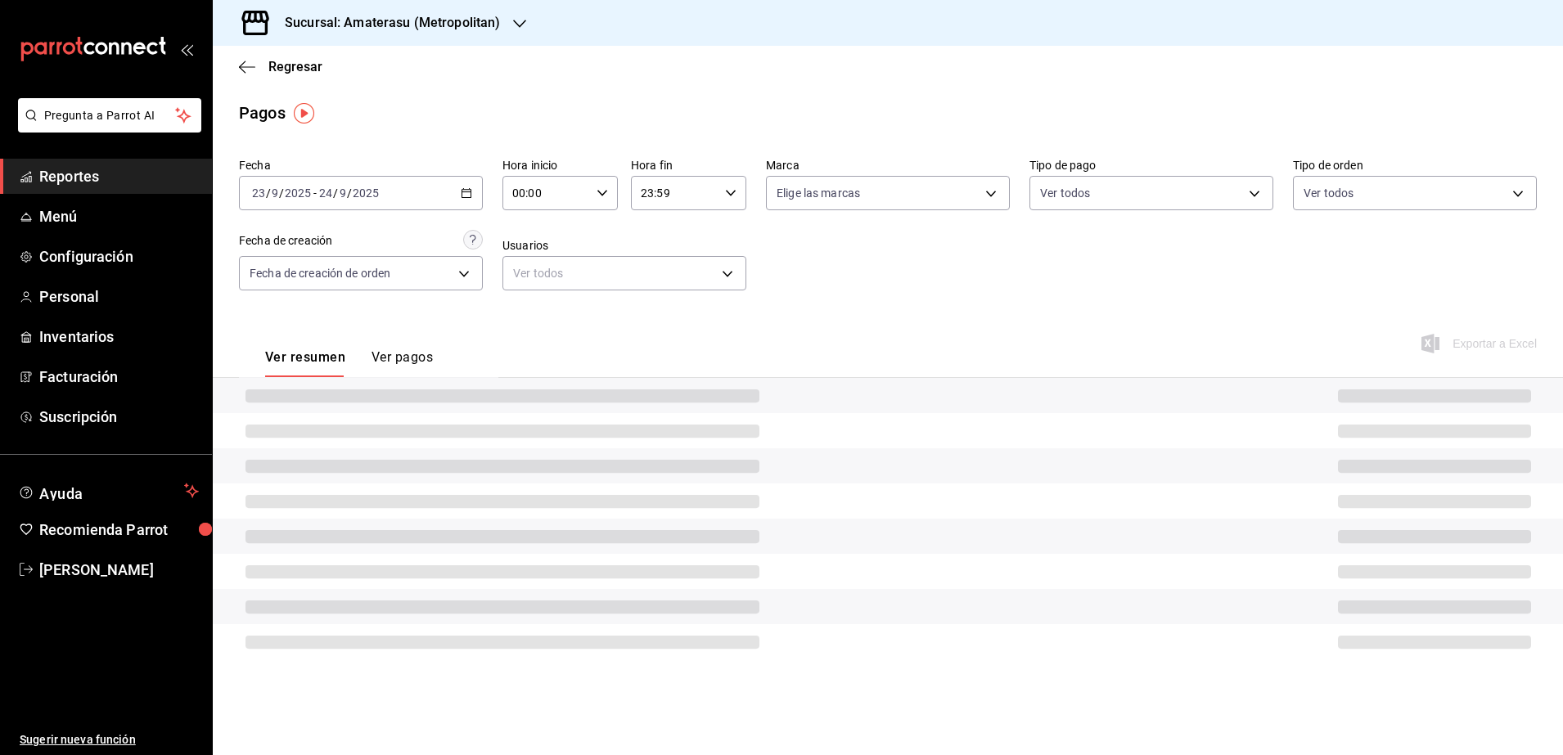
click at [606, 197] on icon "button" at bounding box center [602, 192] width 11 height 11
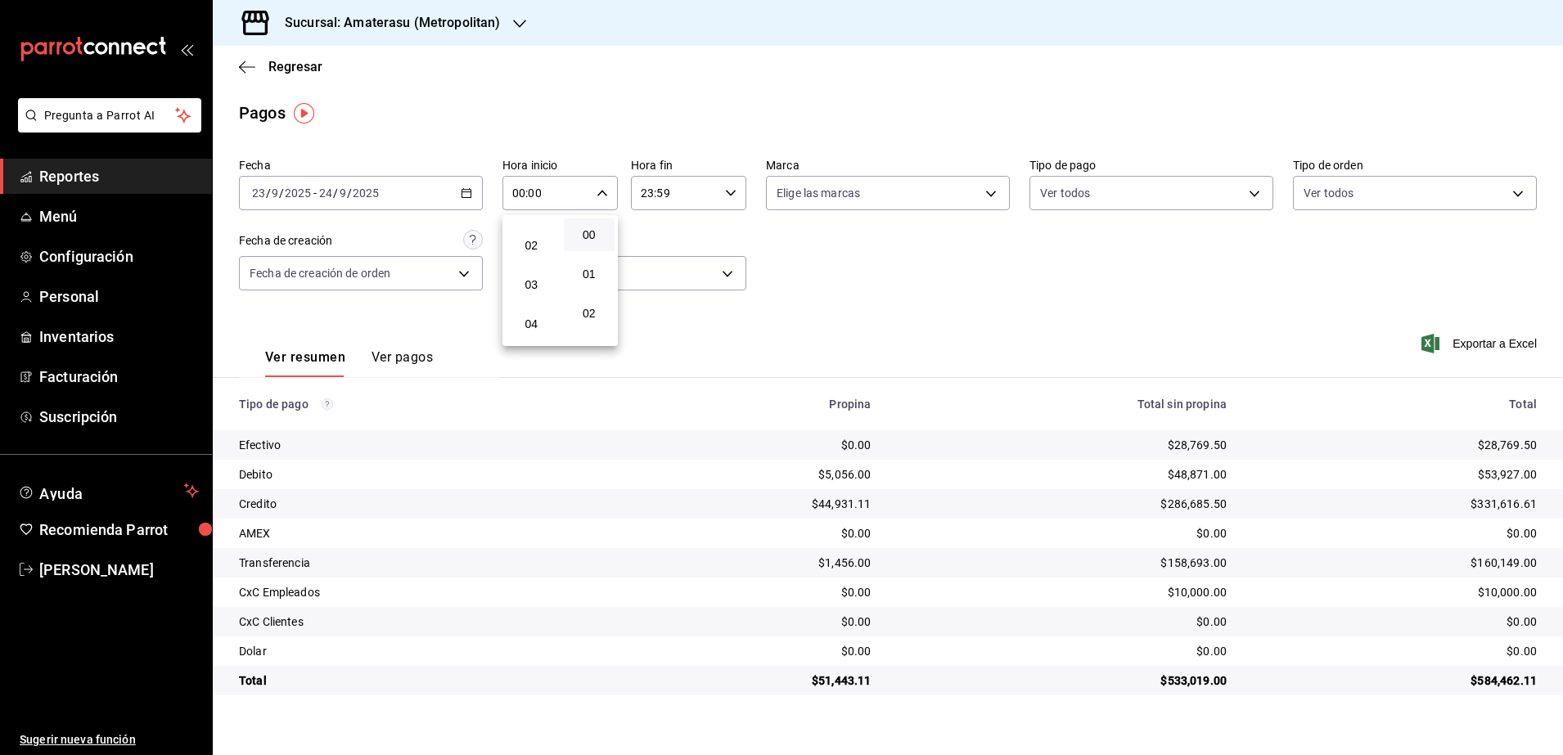
scroll to position [102, 0]
click at [542, 330] on span "05" at bounding box center [532, 328] width 32 height 13
type input "05:00"
click at [738, 204] on div at bounding box center [781, 377] width 1563 height 755
click at [726, 192] on icon "button" at bounding box center [730, 192] width 11 height 11
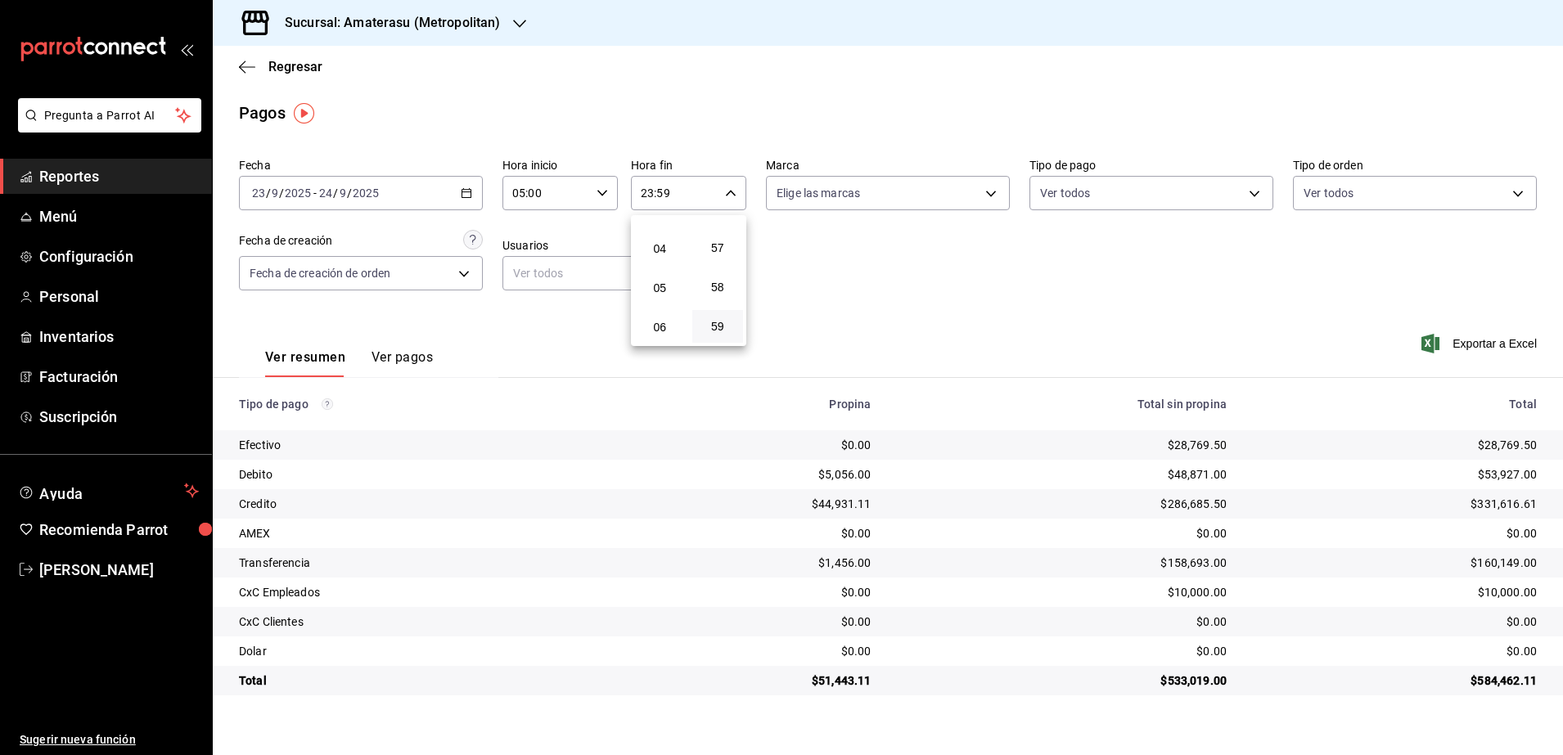
scroll to position [96, 0]
click at [669, 299] on span "04" at bounding box center [660, 296] width 32 height 13
type input "04:59"
click at [905, 332] on div at bounding box center [781, 377] width 1563 height 755
click at [463, 195] on icon "button" at bounding box center [466, 192] width 11 height 11
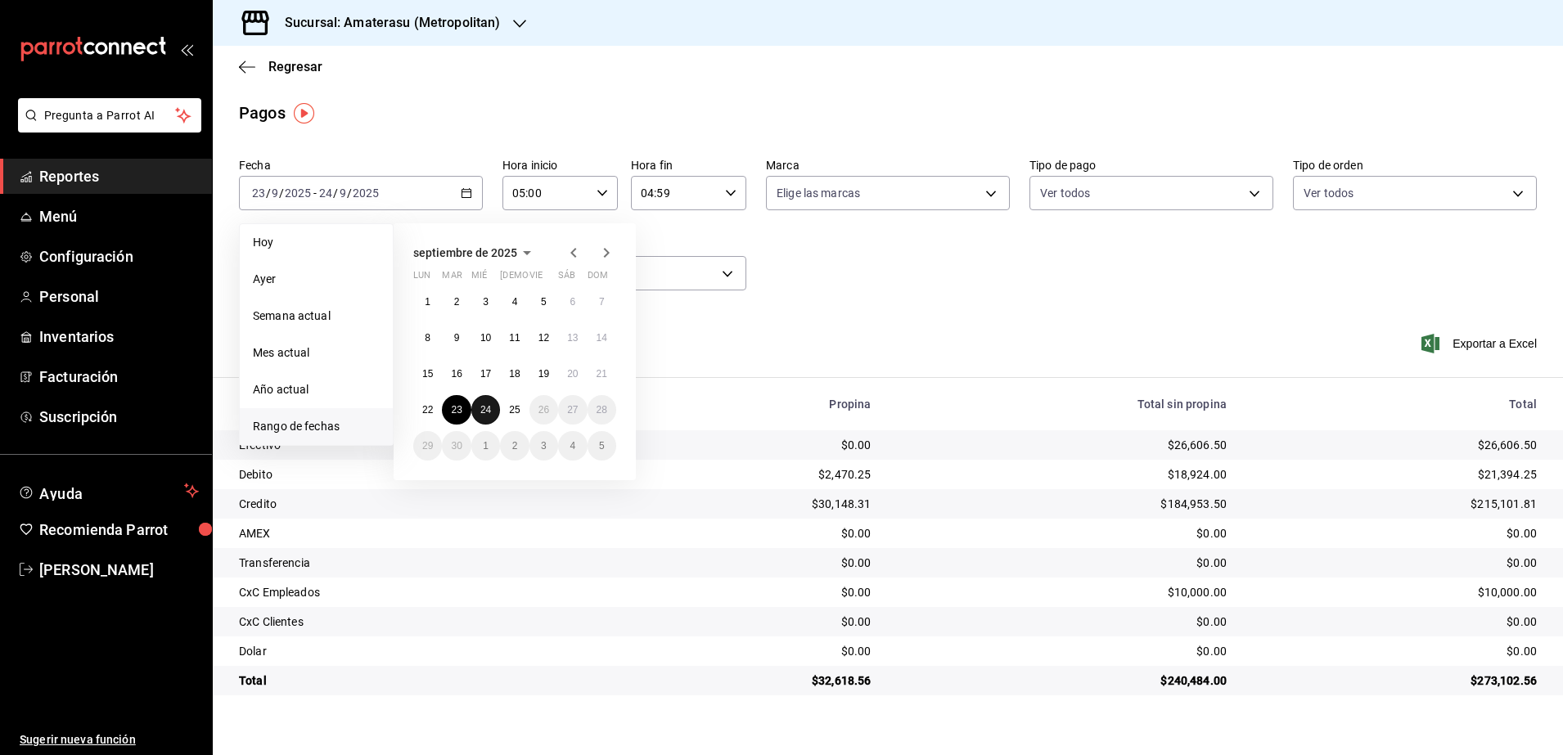
click at [486, 411] on abbr "24" at bounding box center [485, 409] width 11 height 11
click at [503, 412] on button "25" at bounding box center [514, 409] width 29 height 29
type input "00:00"
type input "23:59"
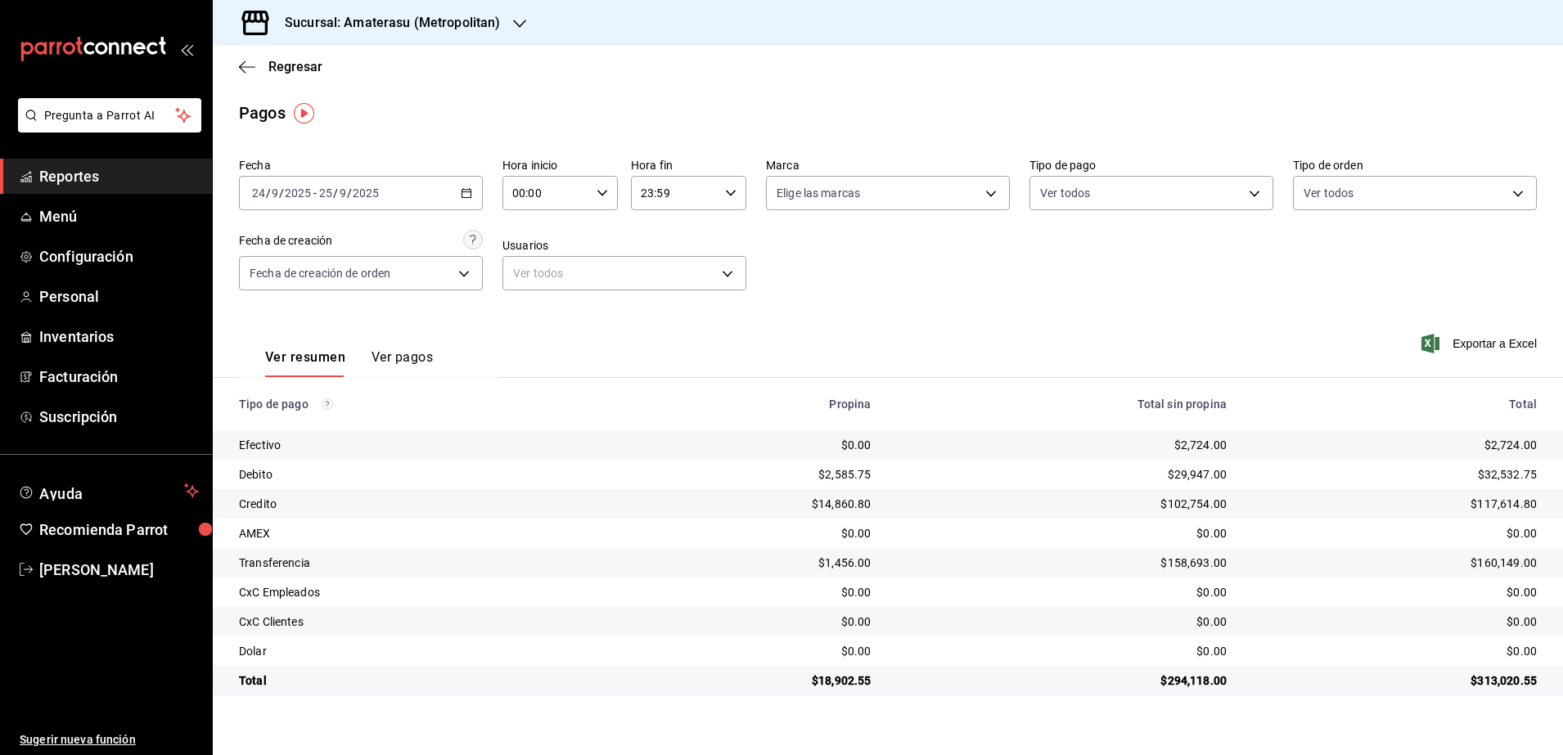
click at [603, 187] on icon "button" at bounding box center [602, 192] width 11 height 11
click at [537, 340] on button "05" at bounding box center [532, 329] width 52 height 33
type input "05:00"
click at [733, 192] on div at bounding box center [781, 377] width 1563 height 755
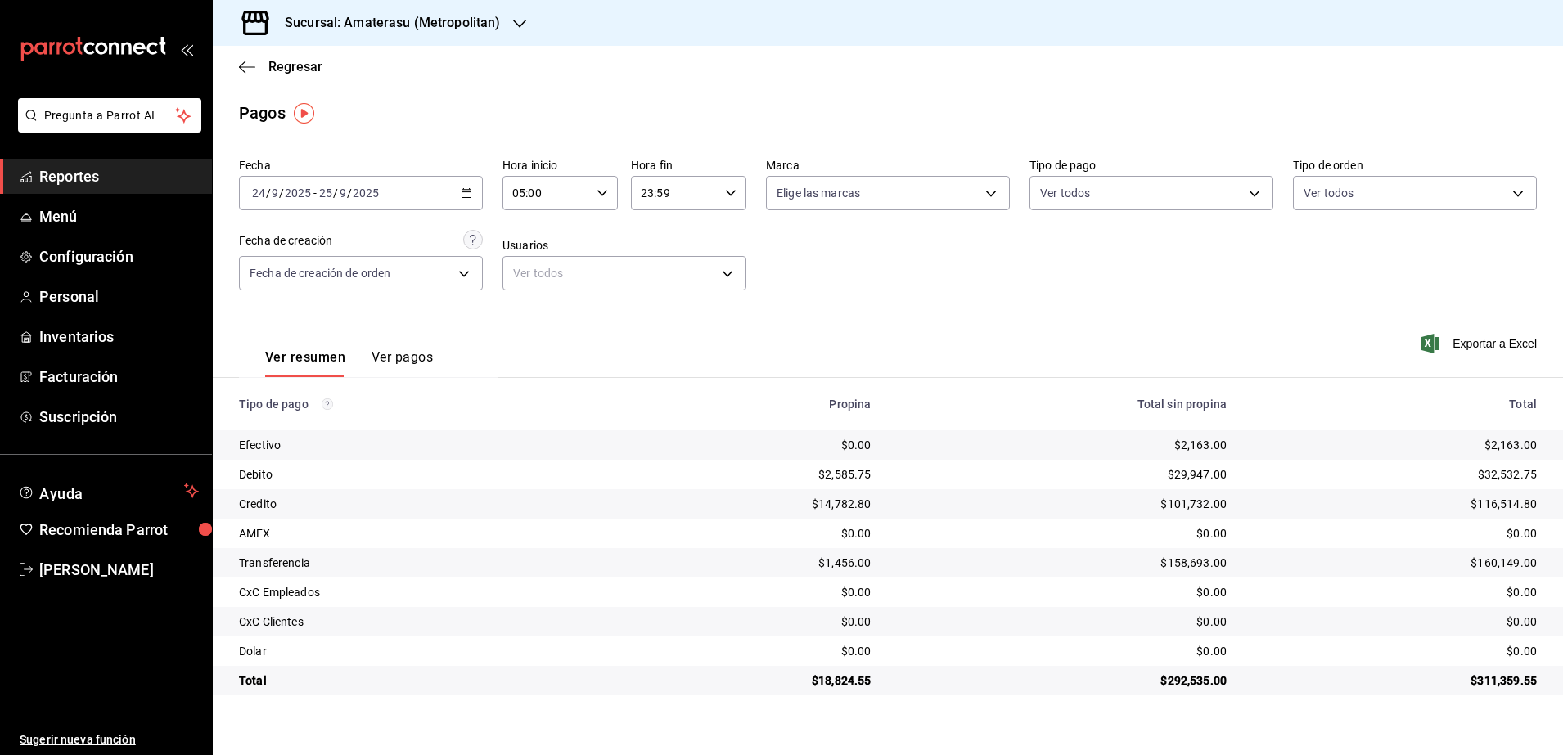
click at [733, 192] on icon "button" at bounding box center [730, 192] width 11 height 11
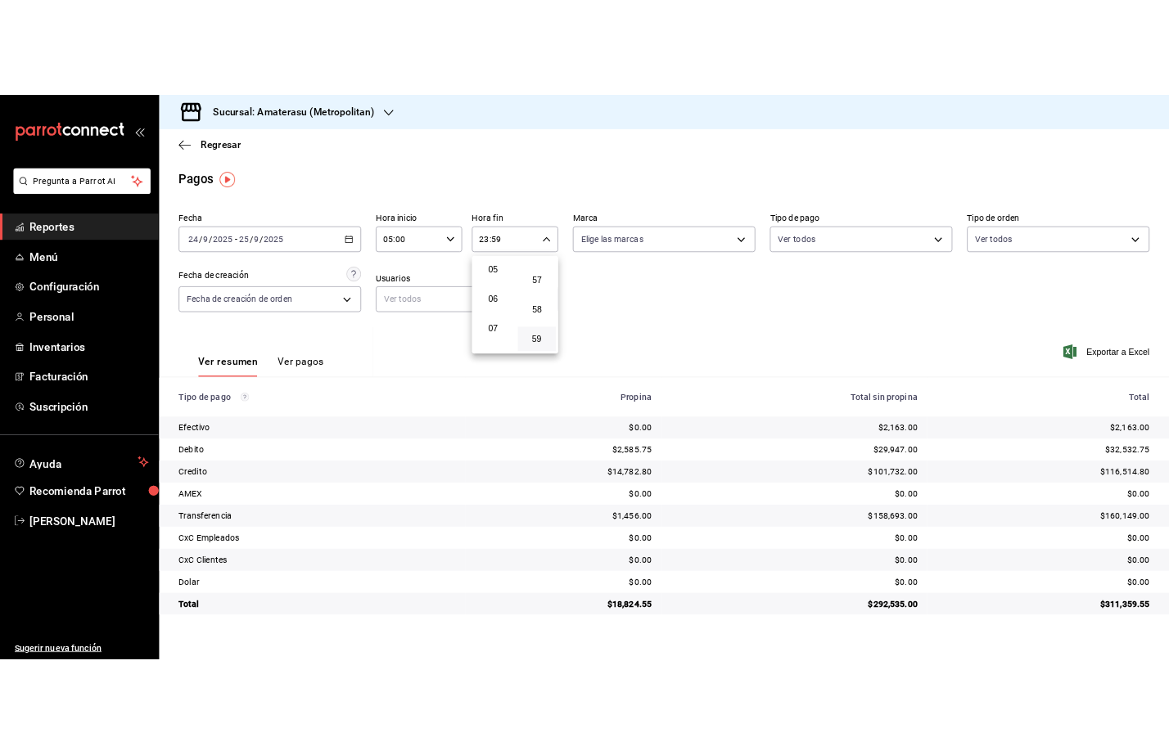
scroll to position [96, 0]
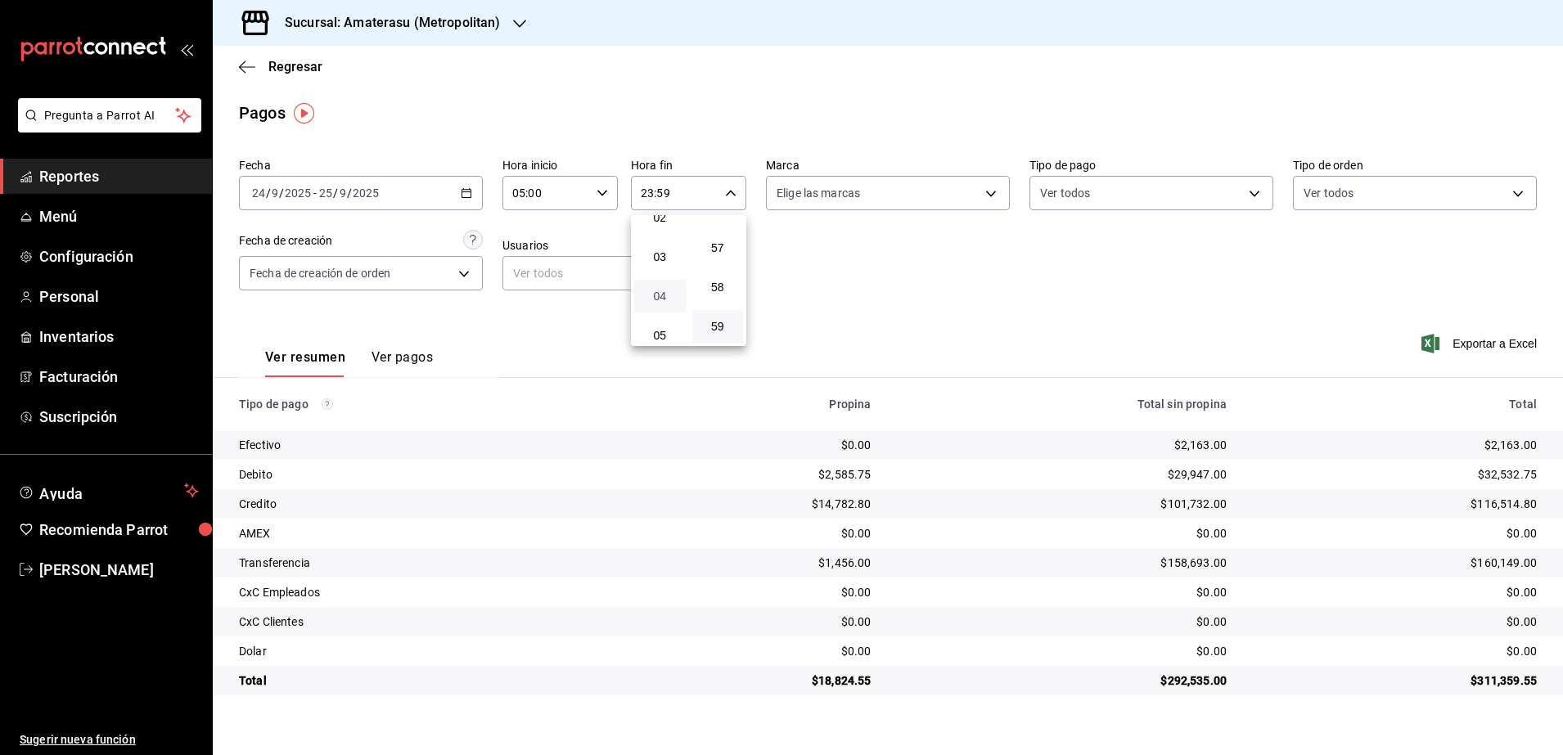
click at [669, 291] on span "04" at bounding box center [660, 296] width 32 height 13
type input "04:59"
click at [927, 313] on div at bounding box center [781, 377] width 1563 height 755
click at [62, 381] on span "Facturación" at bounding box center [119, 377] width 160 height 22
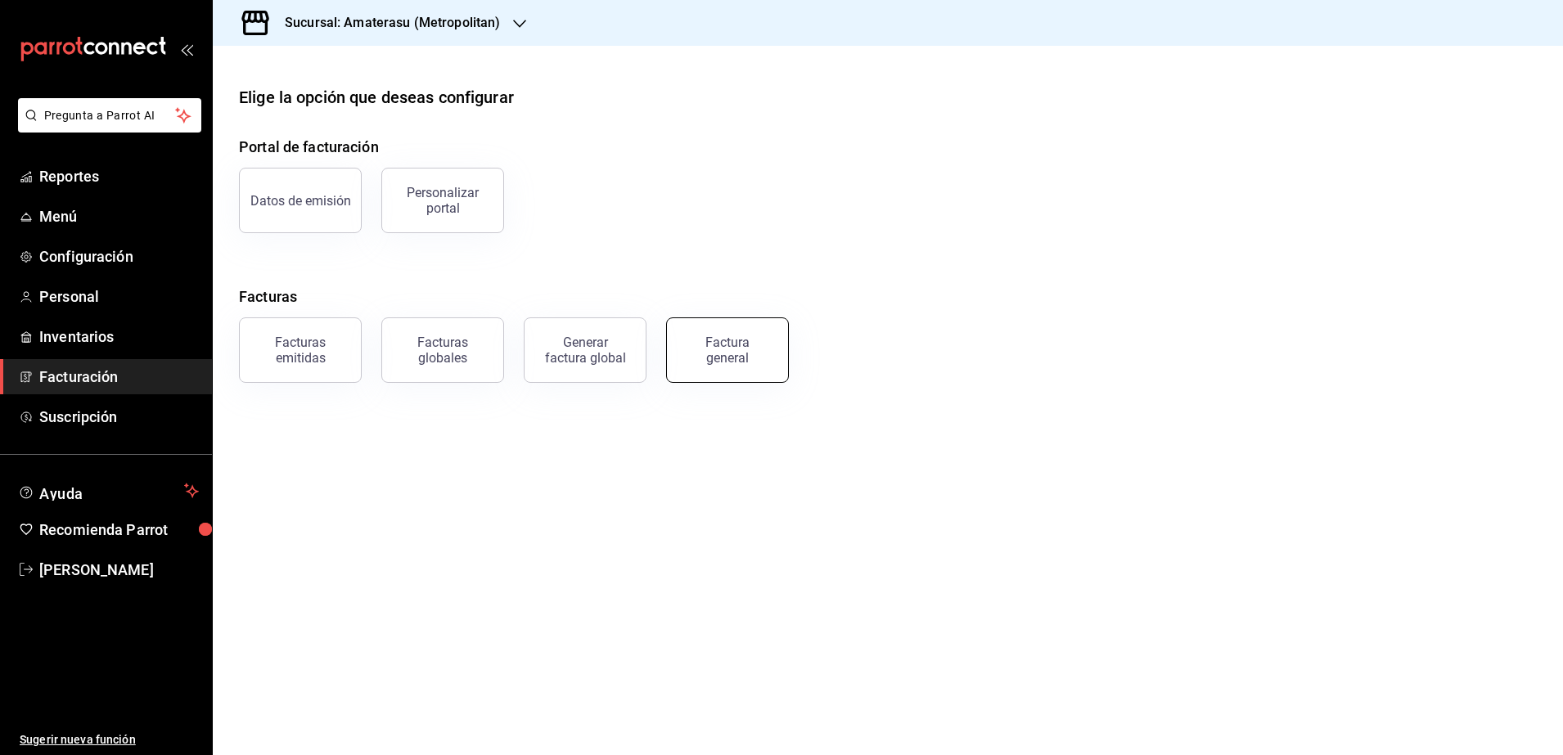
click at [708, 360] on div "Factura general" at bounding box center [728, 350] width 82 height 31
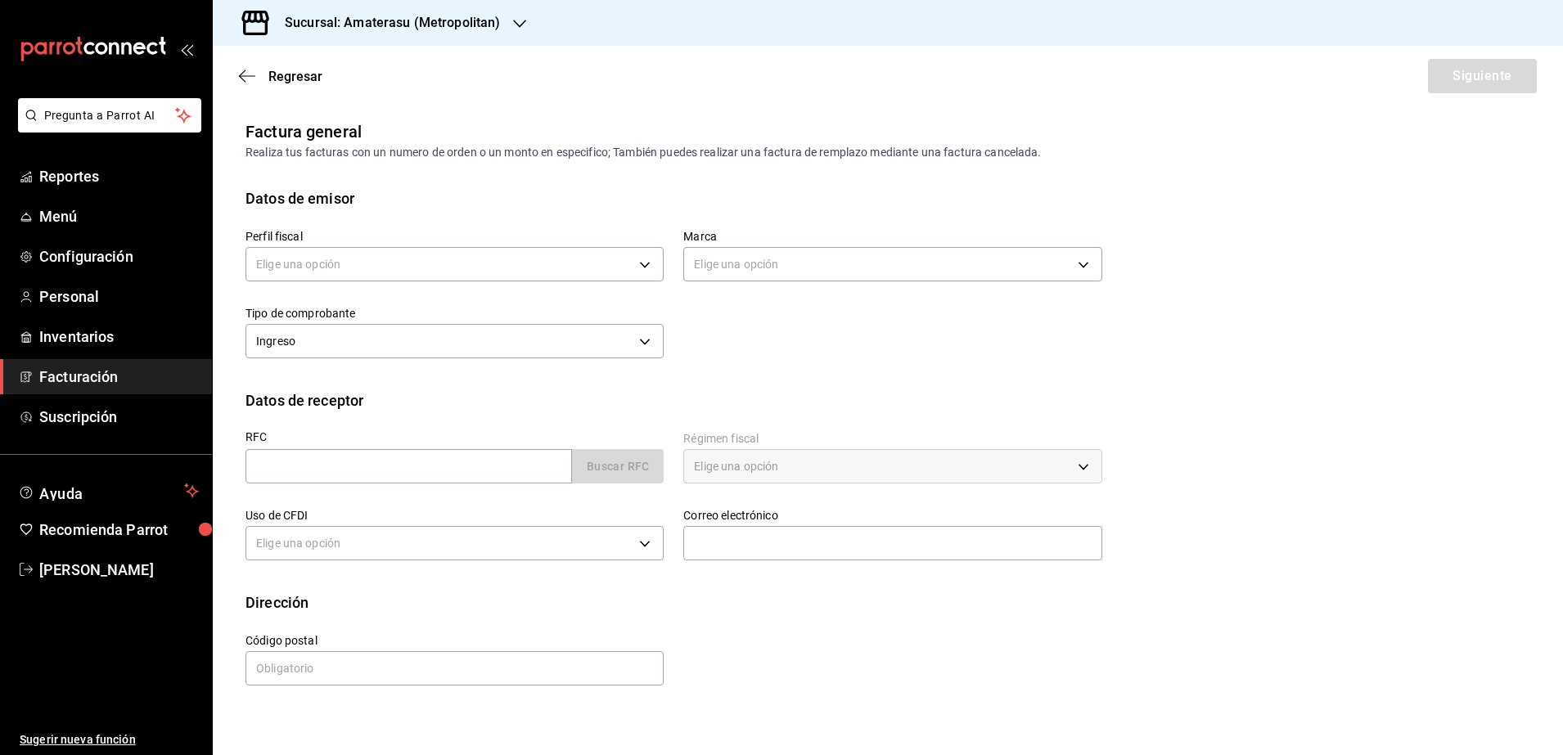
click at [388, 10] on div "Sucursal: Amaterasu (Metropolitan)" at bounding box center [379, 23] width 307 height 46
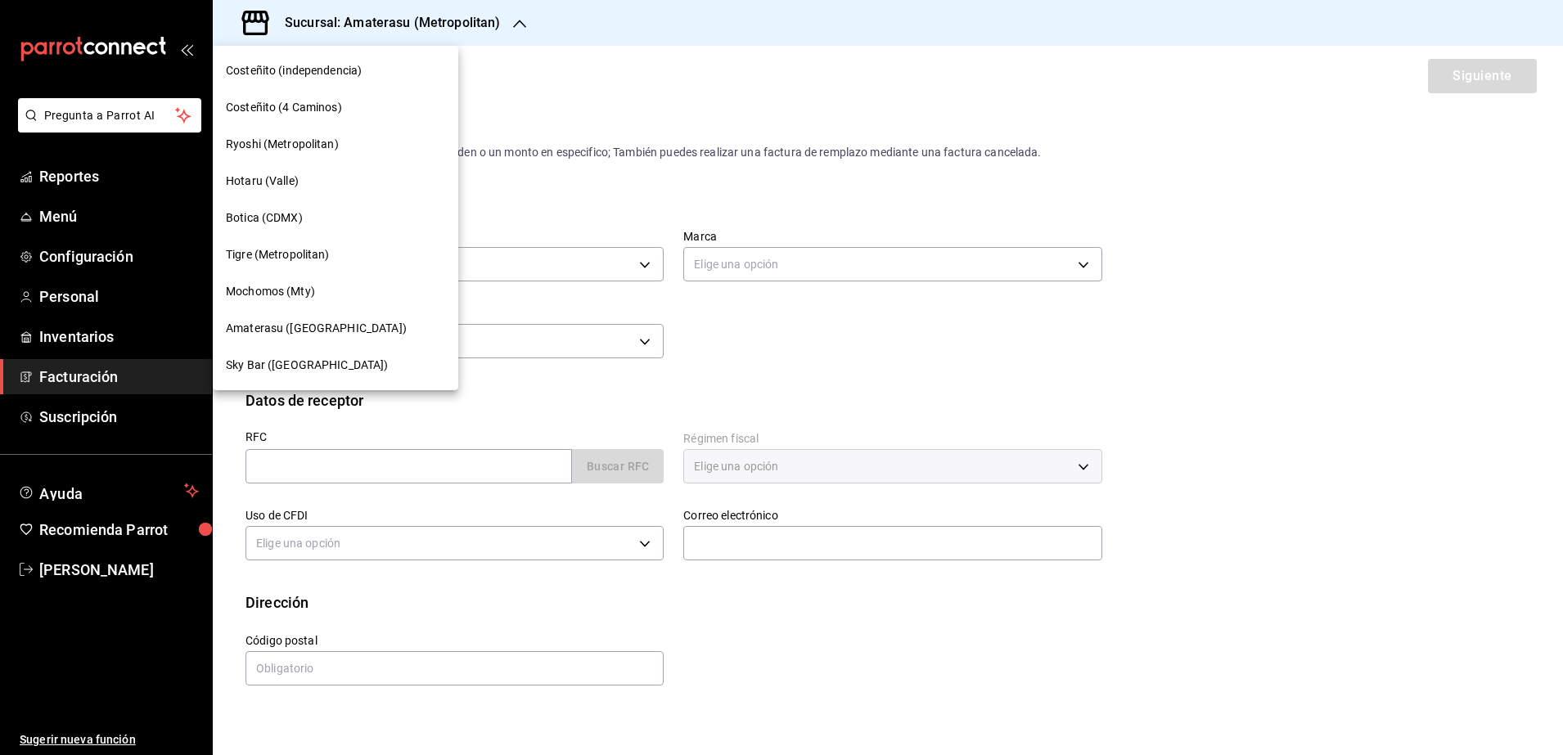
click at [336, 275] on div "Mochomos (Mty)" at bounding box center [336, 291] width 246 height 37
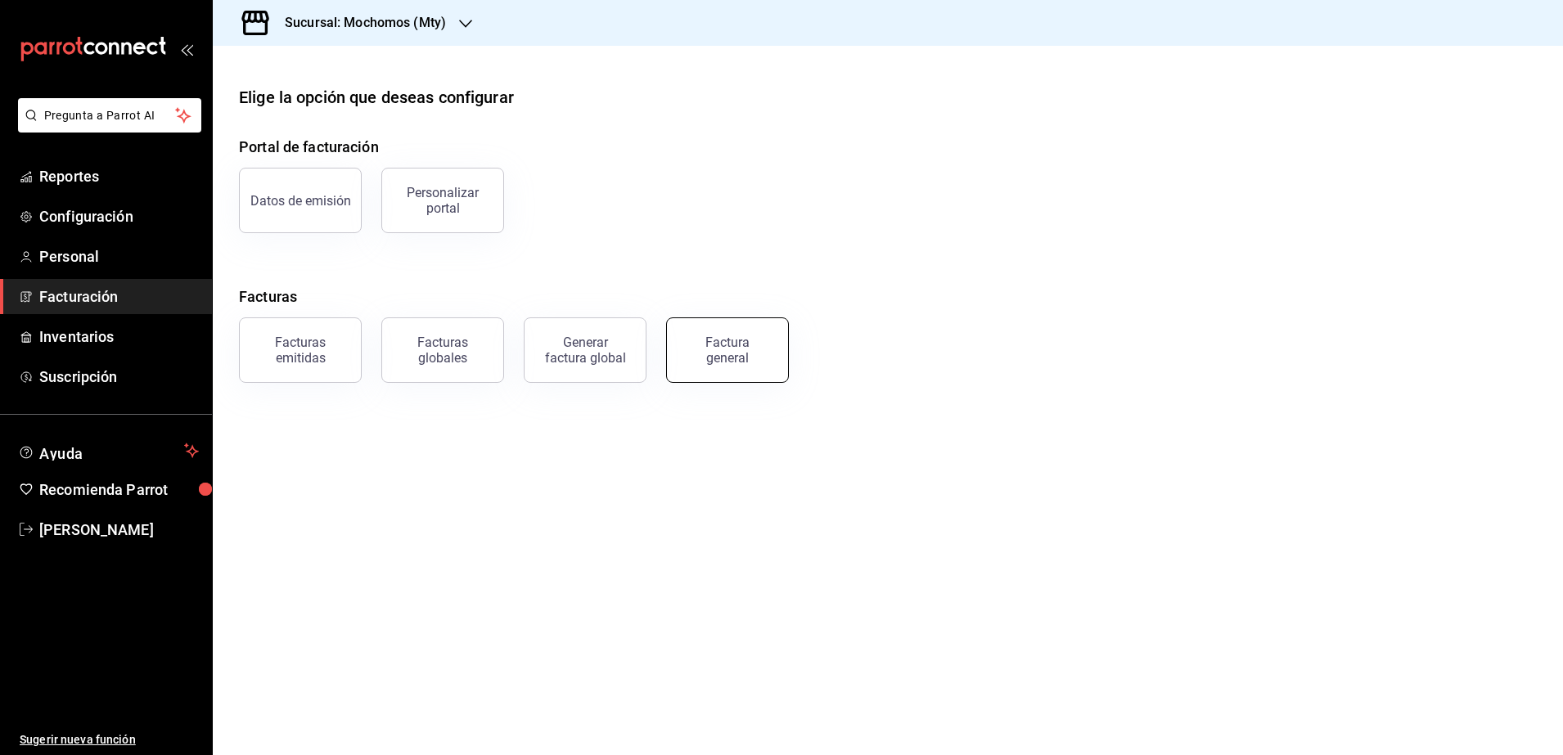
click at [751, 341] on div "Factura general" at bounding box center [728, 350] width 82 height 31
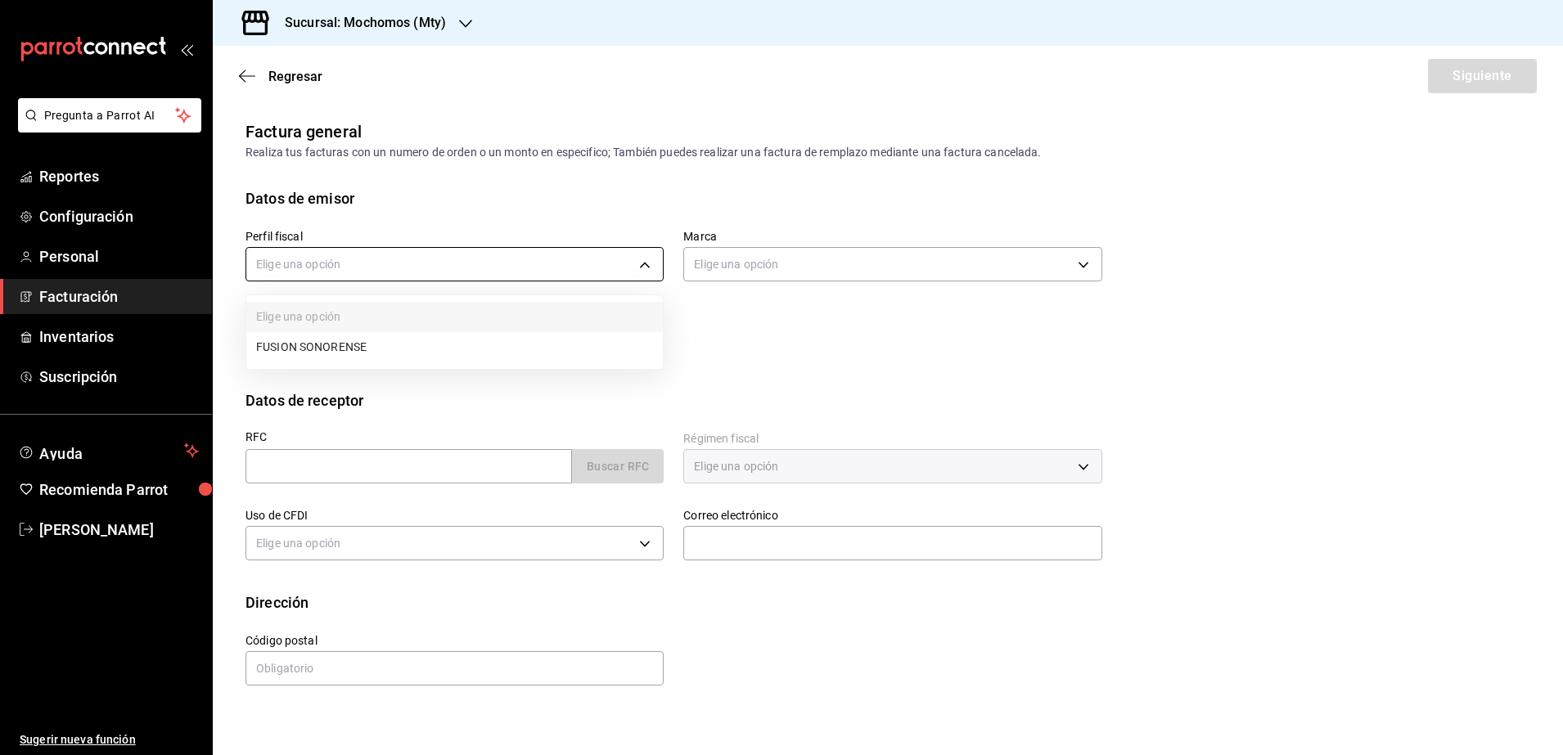
click at [522, 262] on body "Pregunta a Parrot AI Reportes Configuración Personal Facturación Inventarios Su…" at bounding box center [781, 377] width 1563 height 755
click at [445, 334] on li "FUSION SONORENSE" at bounding box center [454, 347] width 417 height 30
type input "708a3624-aa26-48d5-ac89-55ea41d845cd"
type input "b352ad34-a903-4246-b8b1-197398375429"
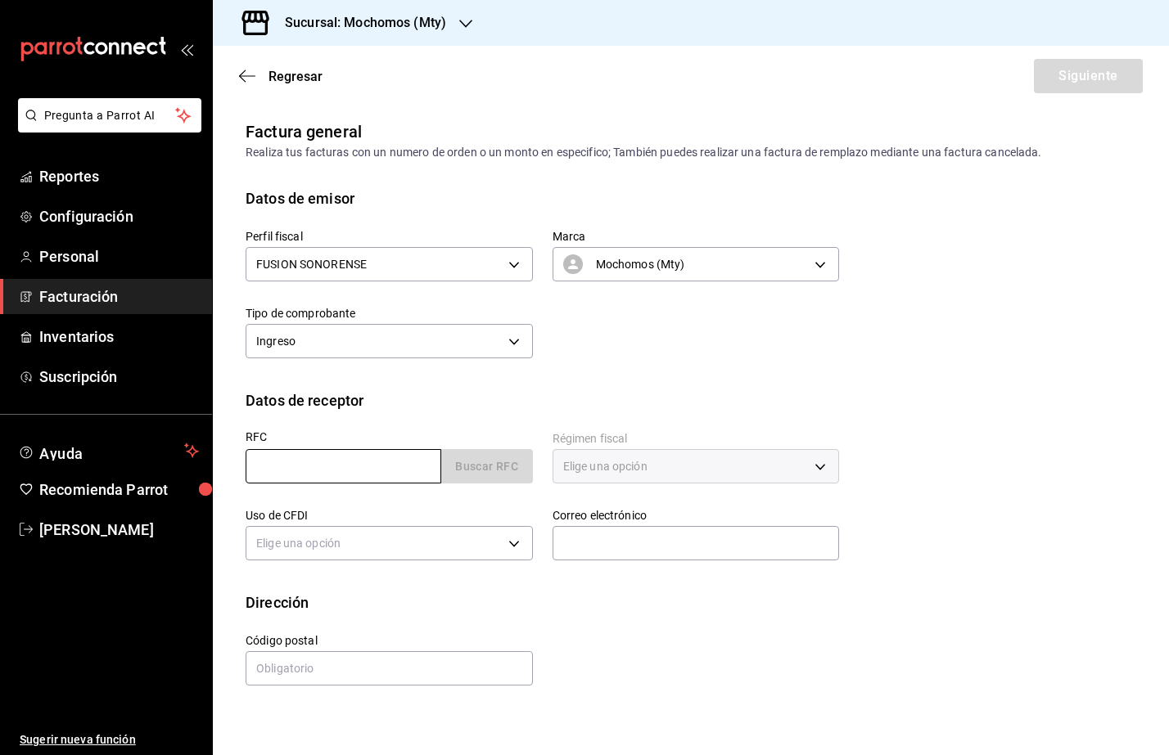
click at [292, 476] on input "text" at bounding box center [344, 466] width 196 height 34
paste input "TLQ220729DQ5"
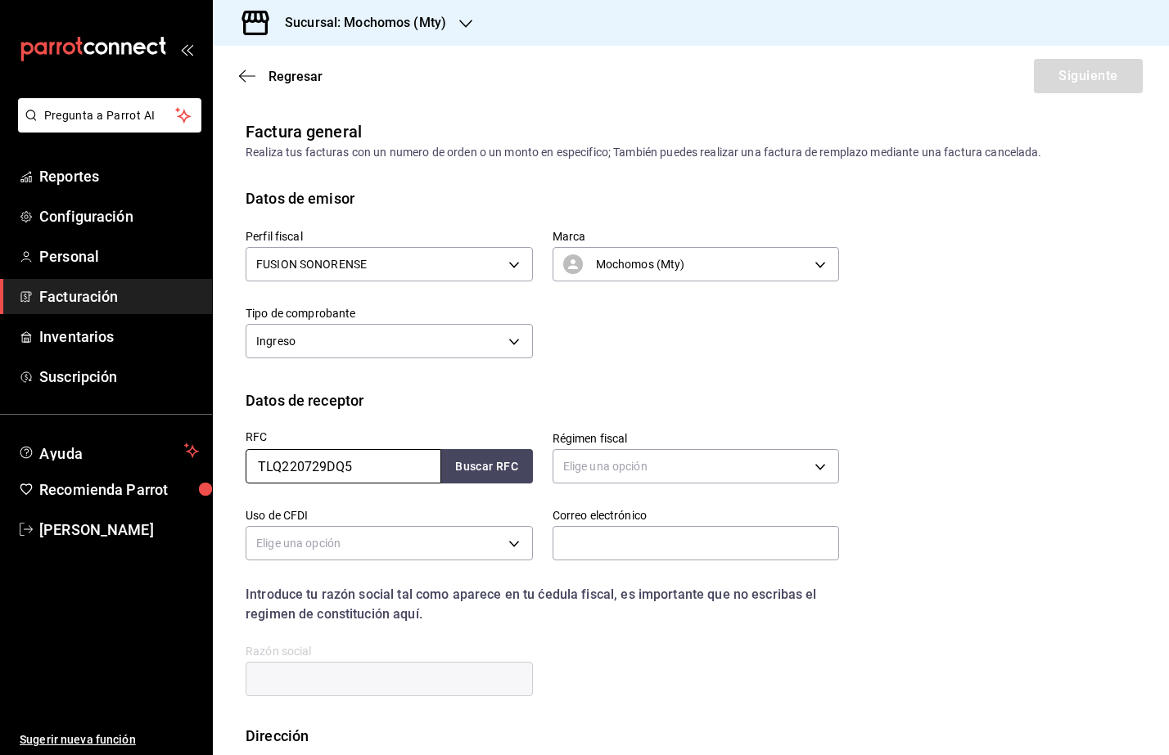
click at [255, 471] on input "TLQ220729DQ5" at bounding box center [344, 466] width 196 height 34
type input "TLQ220729DQ5"
click at [699, 470] on body "Pregunta a Parrot AI Reportes Configuración Personal Facturación Inventarios Su…" at bounding box center [584, 377] width 1169 height 755
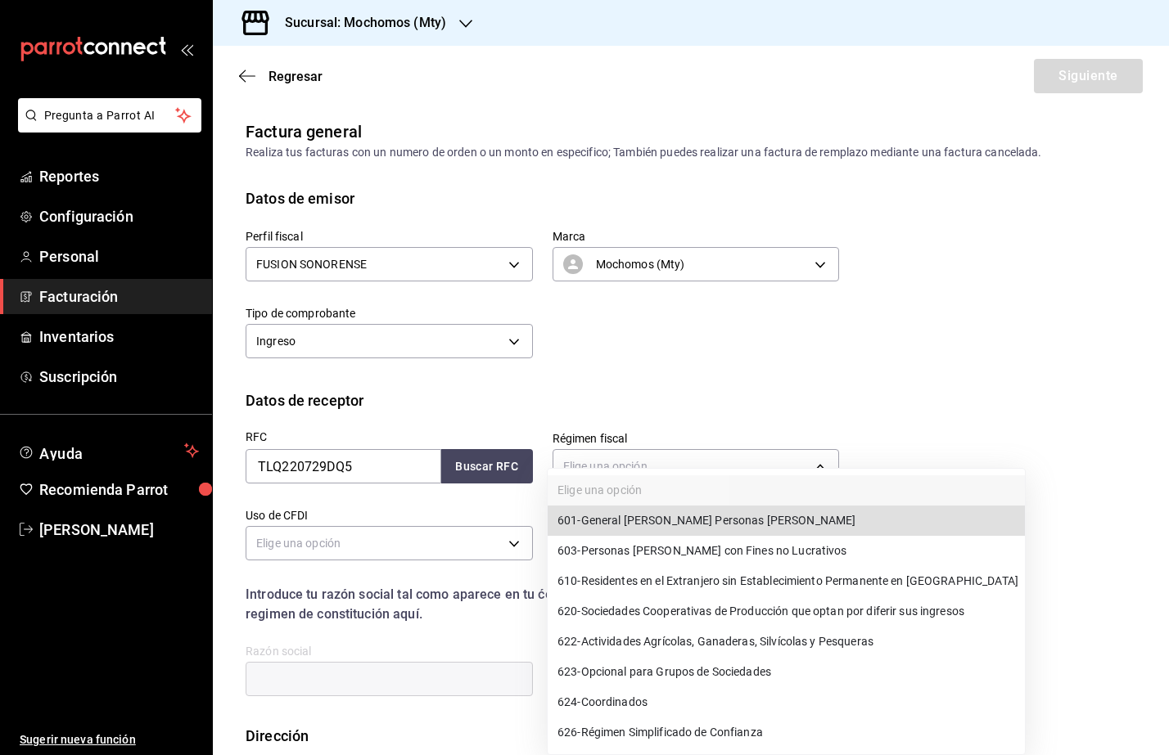
click at [740, 513] on span "601 - General [PERSON_NAME] Personas [PERSON_NAME]" at bounding box center [706, 520] width 298 height 17
type input "601"
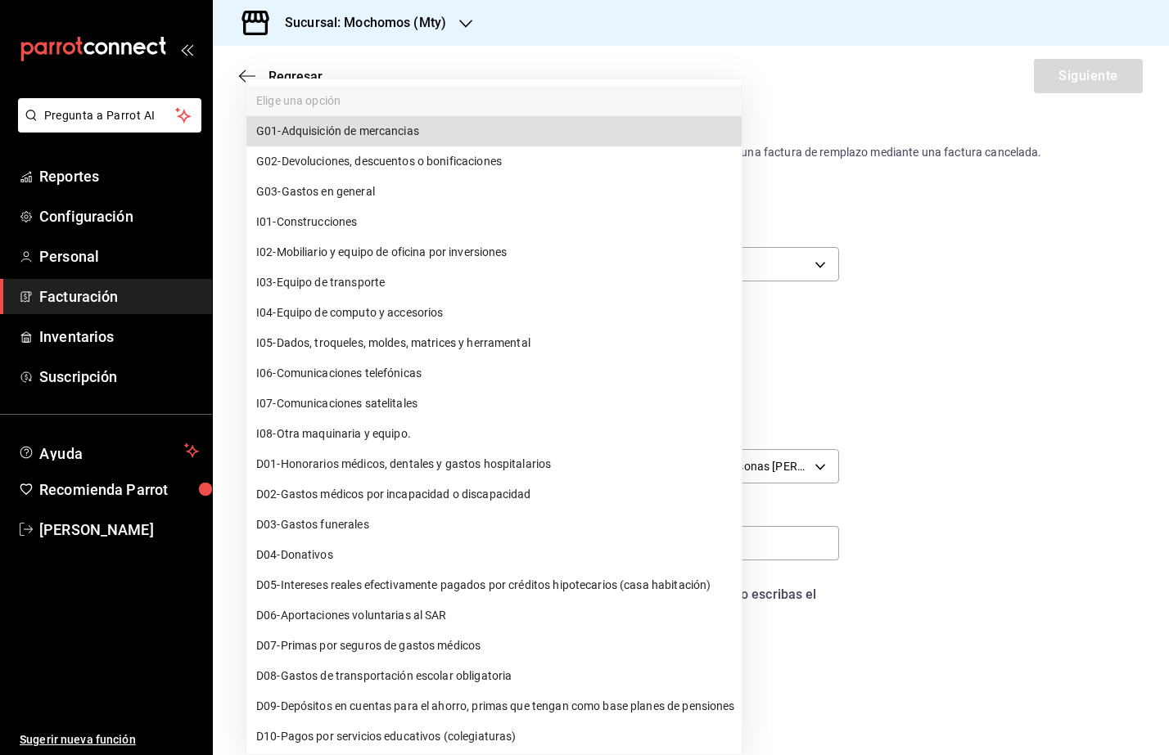
click at [486, 560] on body "Pregunta a Parrot AI Reportes Configuración Personal Facturación Inventarios Su…" at bounding box center [584, 377] width 1169 height 755
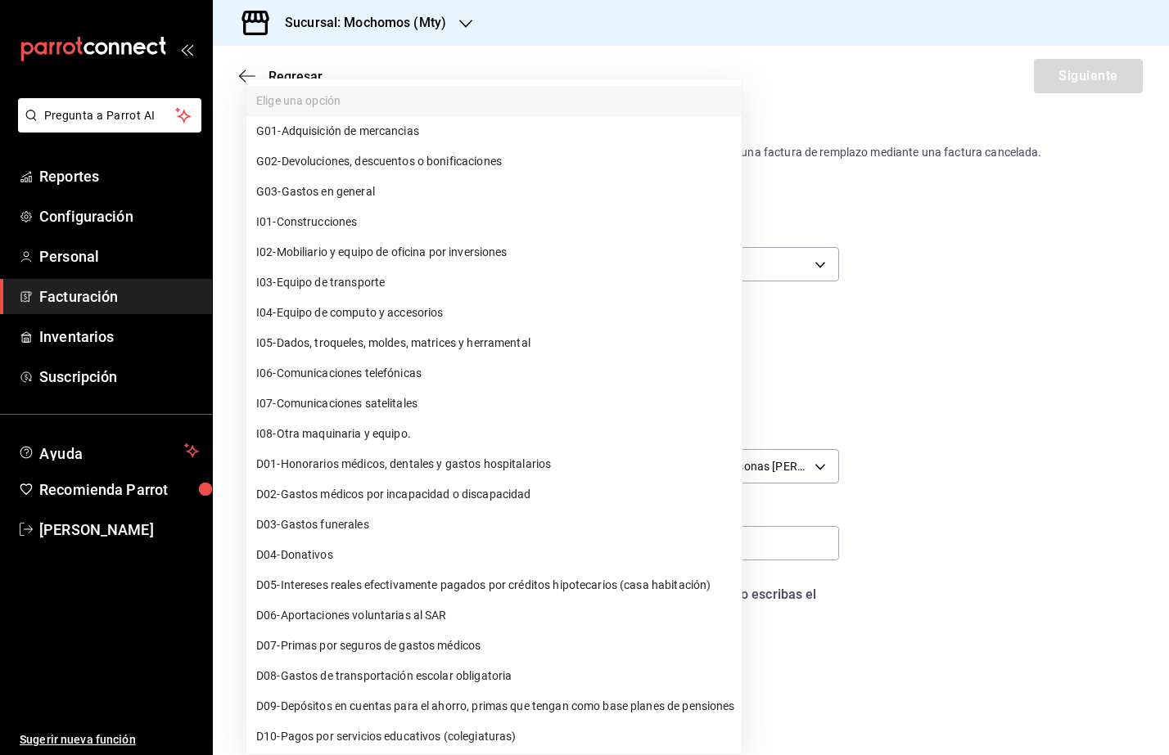
click at [401, 186] on li "G03 - Gastos en general" at bounding box center [493, 192] width 495 height 30
type input "G03"
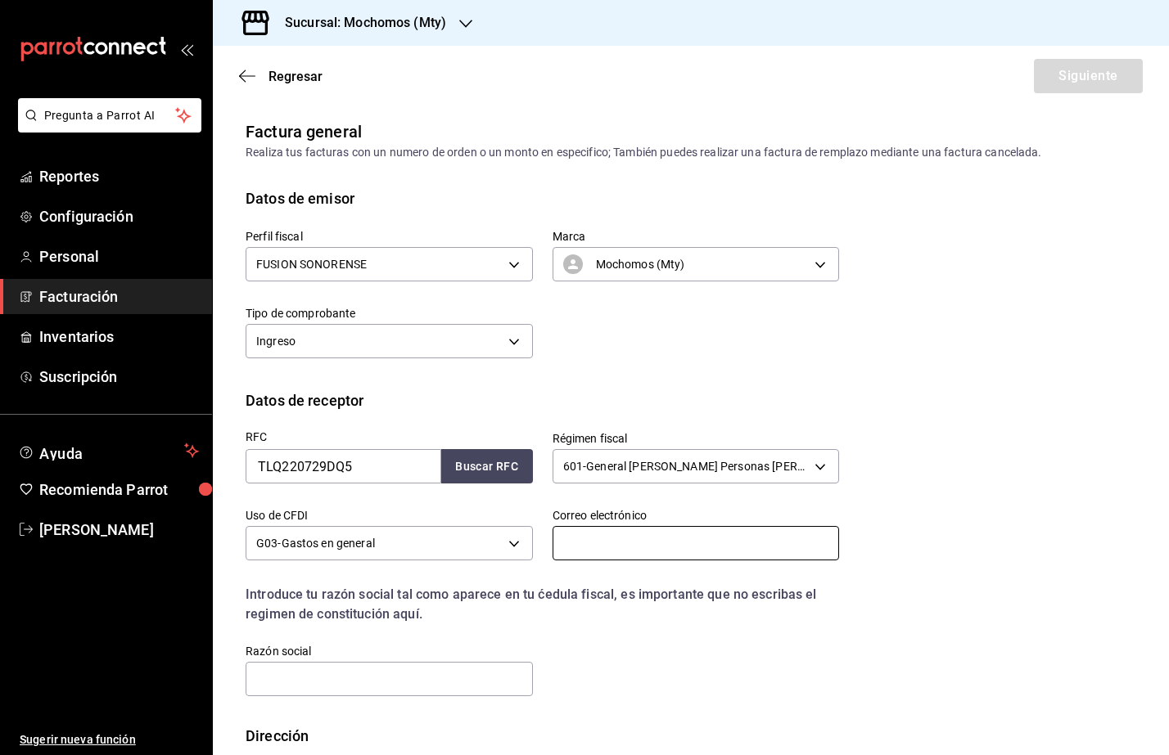
click at [563, 544] on input "text" at bounding box center [695, 543] width 287 height 34
type input "[PERSON_NAME][EMAIL_ADDRESS][PERSON_NAME][DOMAIN_NAME]"
click at [273, 687] on input "text" at bounding box center [389, 679] width 287 height 34
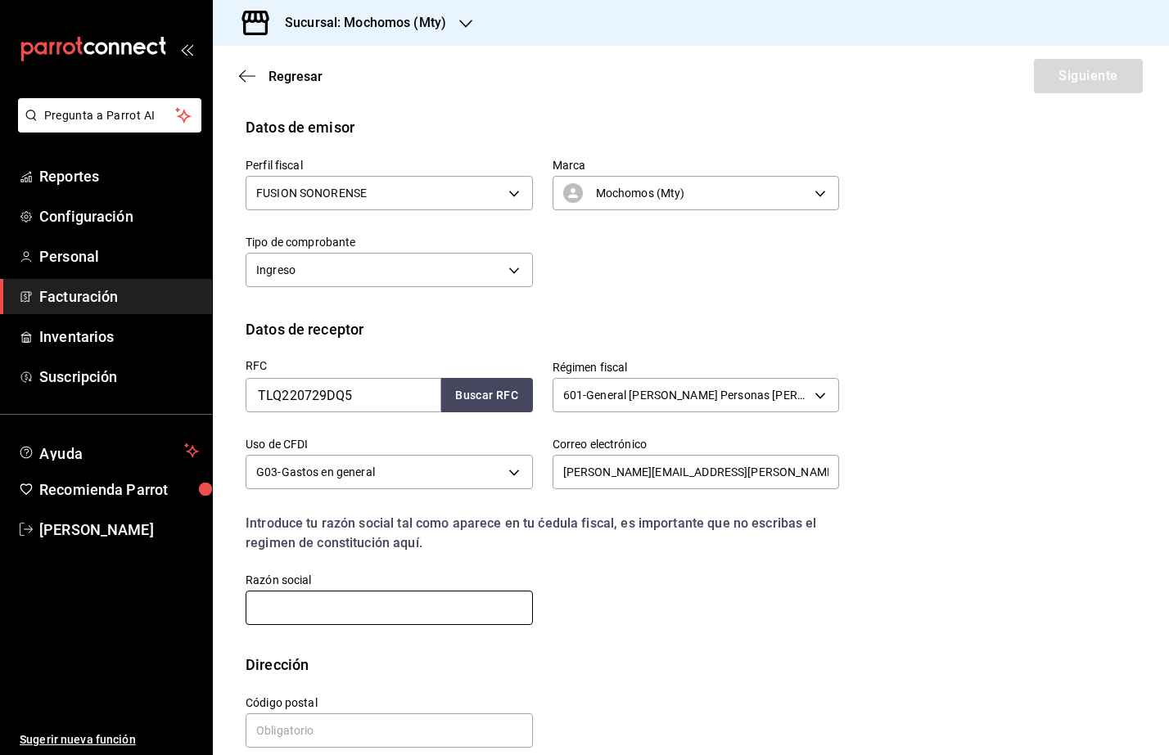
scroll to position [92, 0]
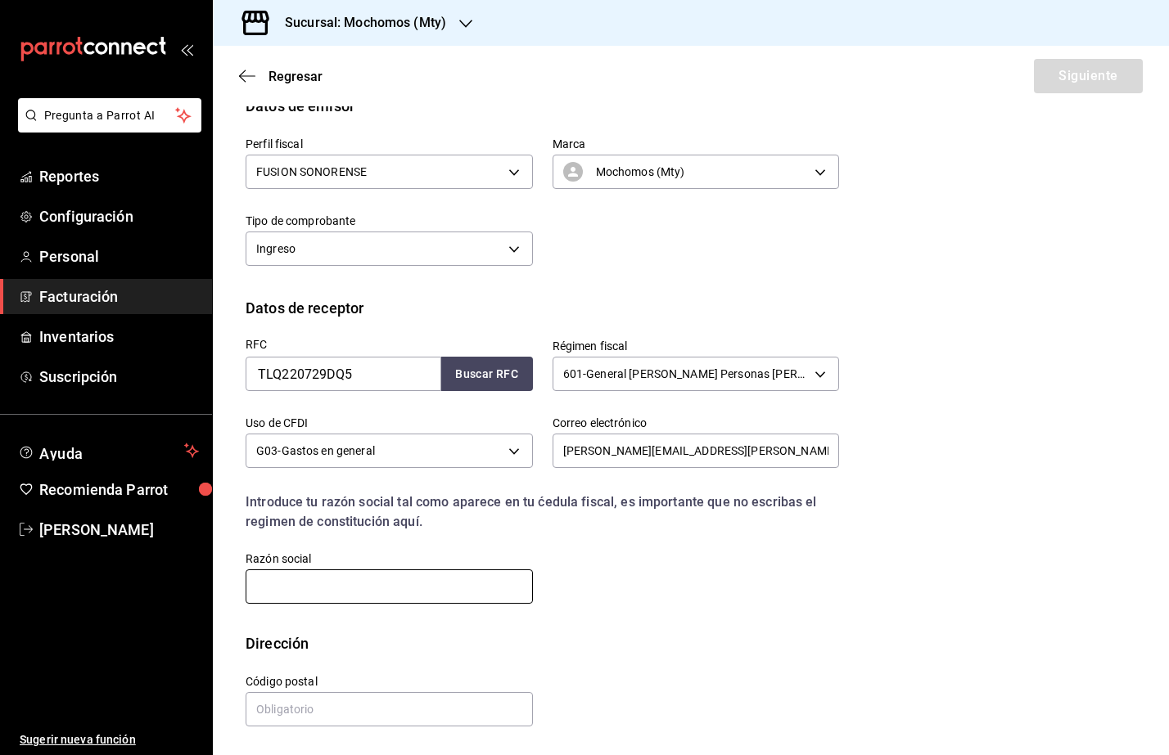
paste input "TODO LO QUE SUEÑAS"
click at [250, 584] on input "TODO LO QUE SUEÑAS" at bounding box center [389, 587] width 287 height 34
type input "TODO LO QUE SUEÑAS"
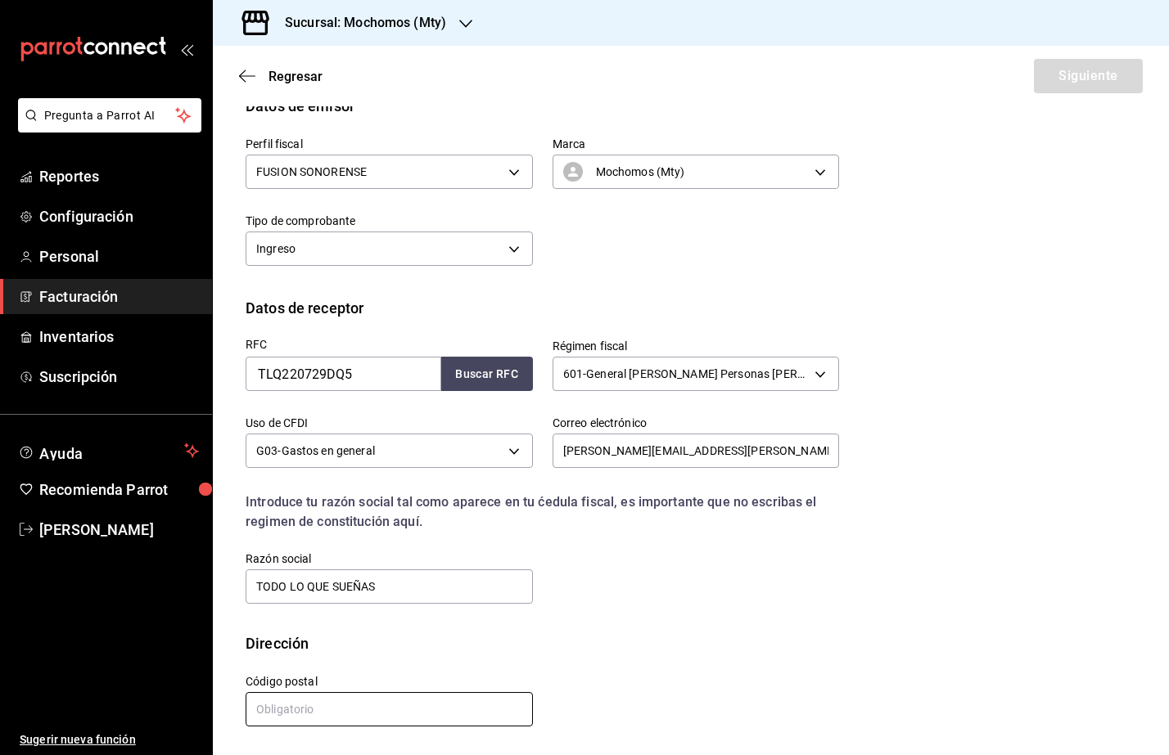
click at [280, 696] on input "text" at bounding box center [389, 709] width 287 height 34
paste input "06100"
type input "06100"
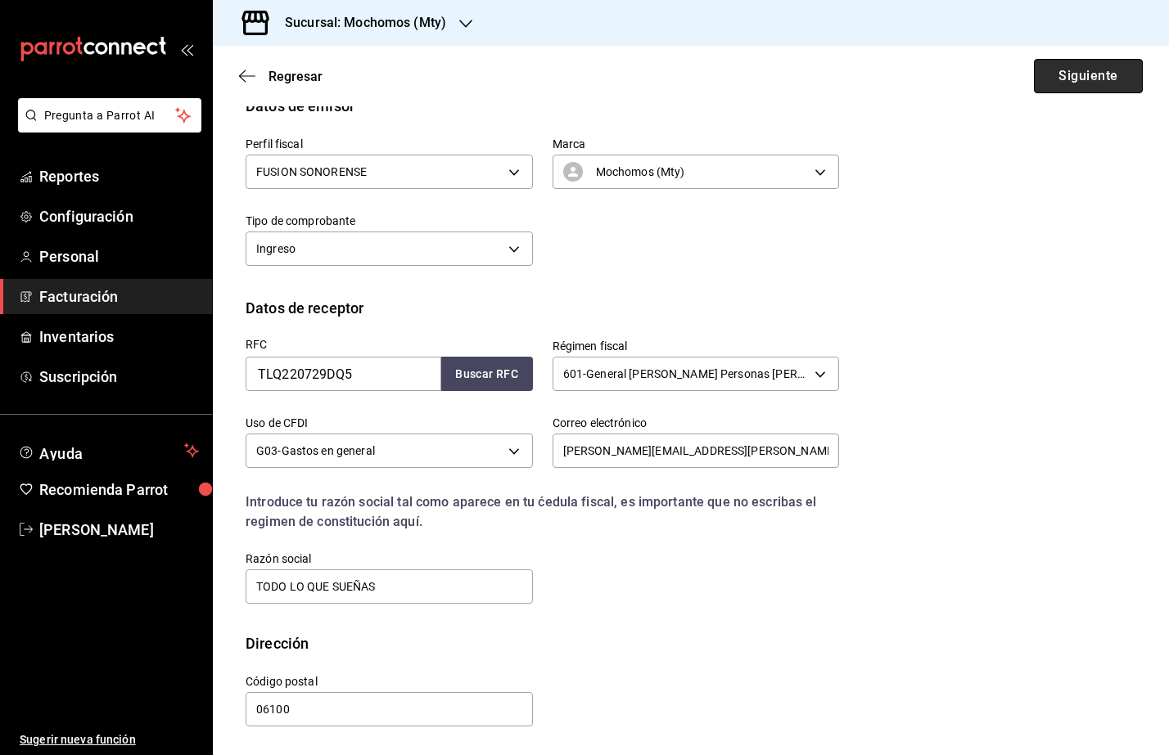
click at [1042, 82] on button "Siguiente" at bounding box center [1088, 76] width 109 height 34
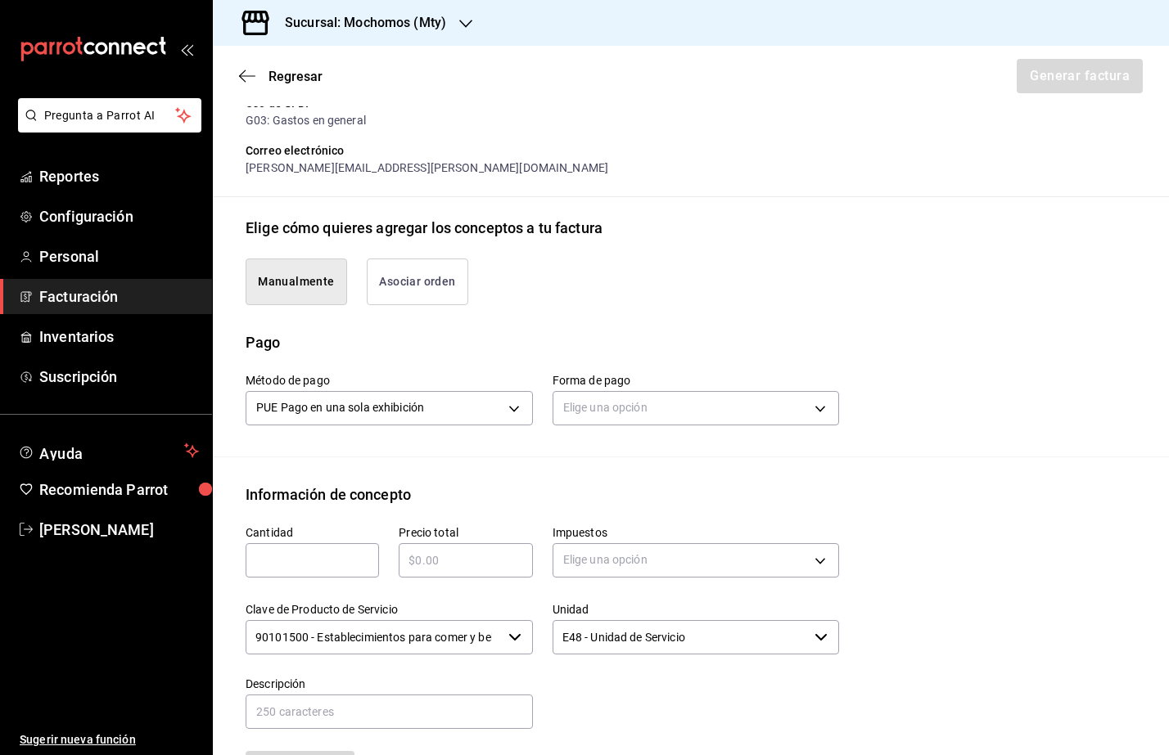
scroll to position [297, 0]
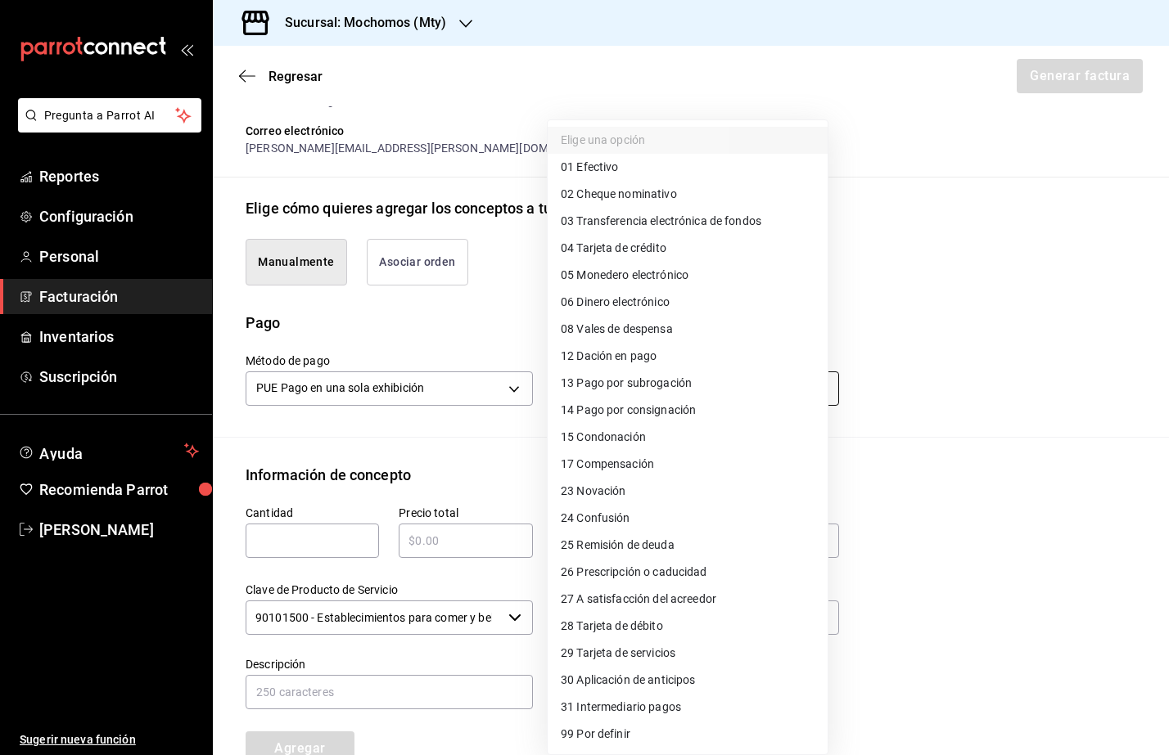
click at [668, 393] on body "Pregunta a Parrot AI Reportes Configuración Personal Facturación Inventarios Su…" at bounding box center [584, 377] width 1169 height 755
click at [707, 221] on span "03 Transferencia electrónica de fondos" at bounding box center [661, 221] width 201 height 17
type input "03"
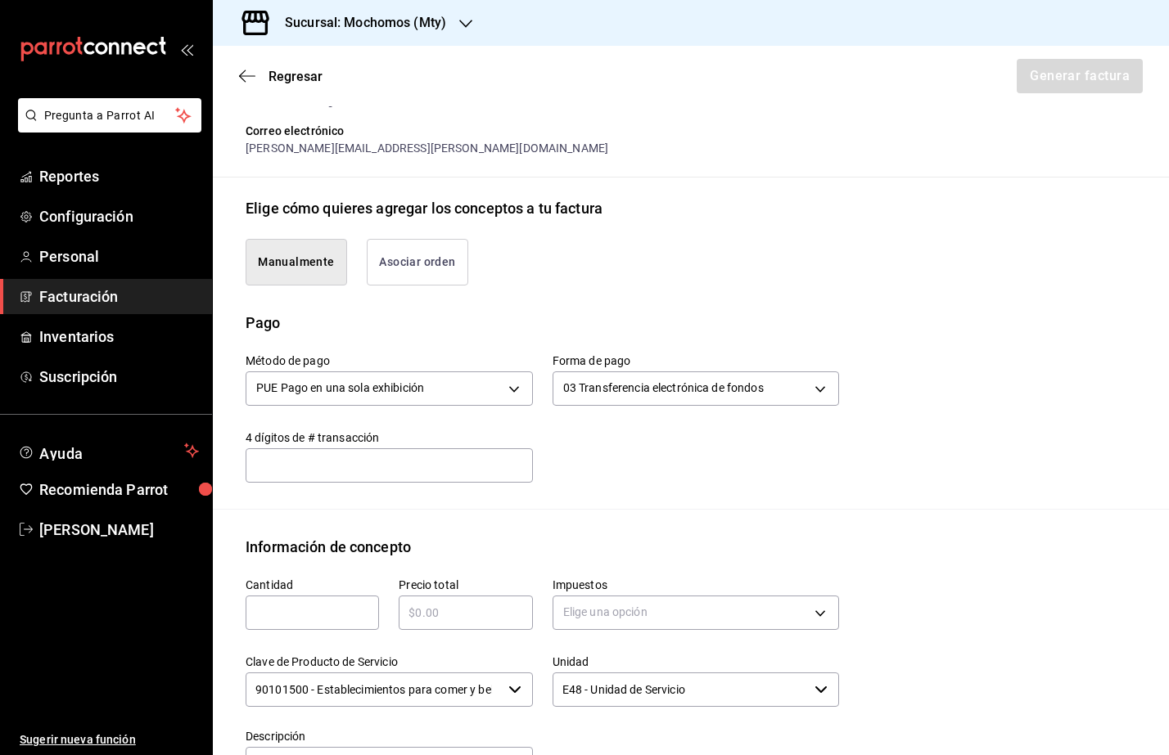
click at [307, 607] on input "text" at bounding box center [312, 613] width 133 height 20
type input "1"
click at [435, 611] on input "text" at bounding box center [465, 613] width 133 height 20
type input "$41858.60"
click at [674, 621] on body "Pregunta a Parrot AI Reportes Configuración Personal Facturación Inventarios Su…" at bounding box center [584, 377] width 1169 height 755
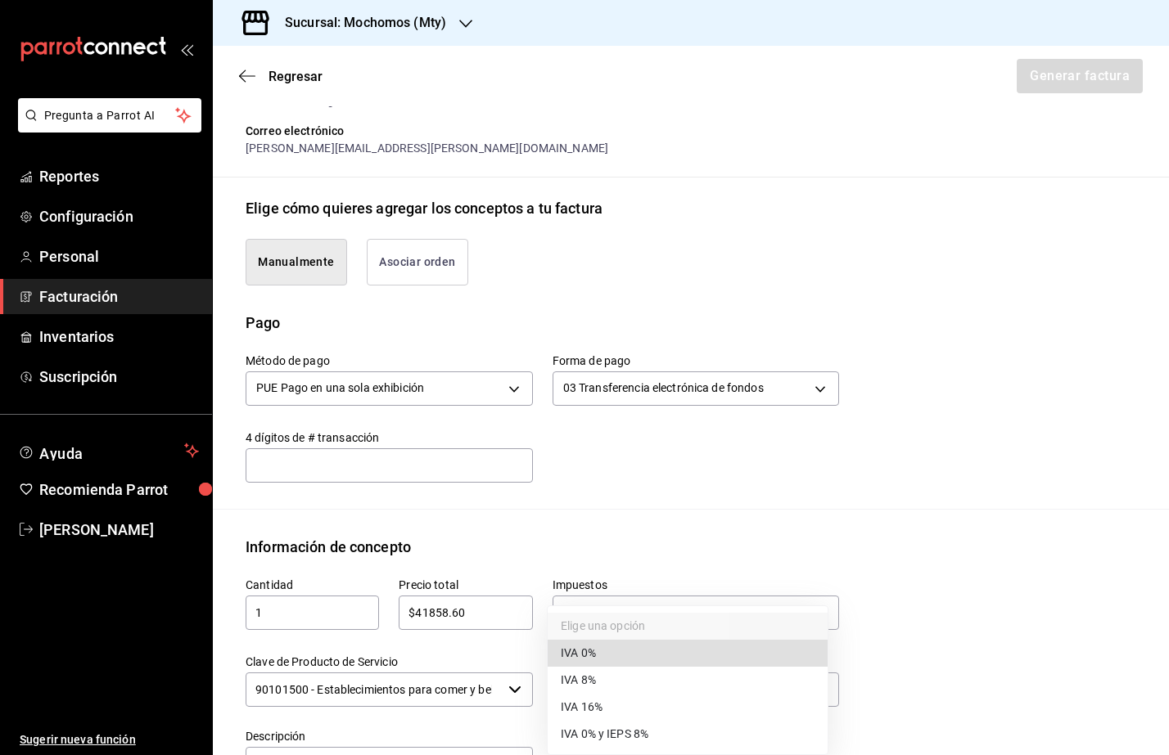
click at [571, 705] on span "IVA 16%" at bounding box center [582, 707] width 42 height 17
type input "IVA_16"
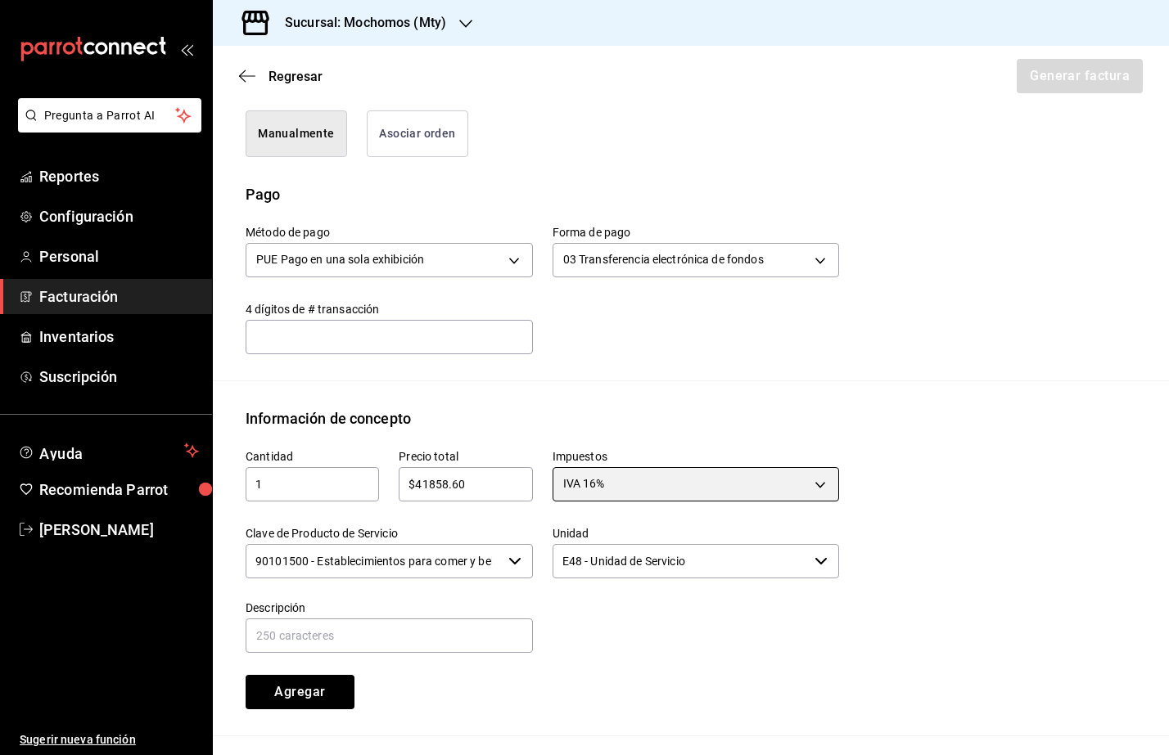
scroll to position [599, 0]
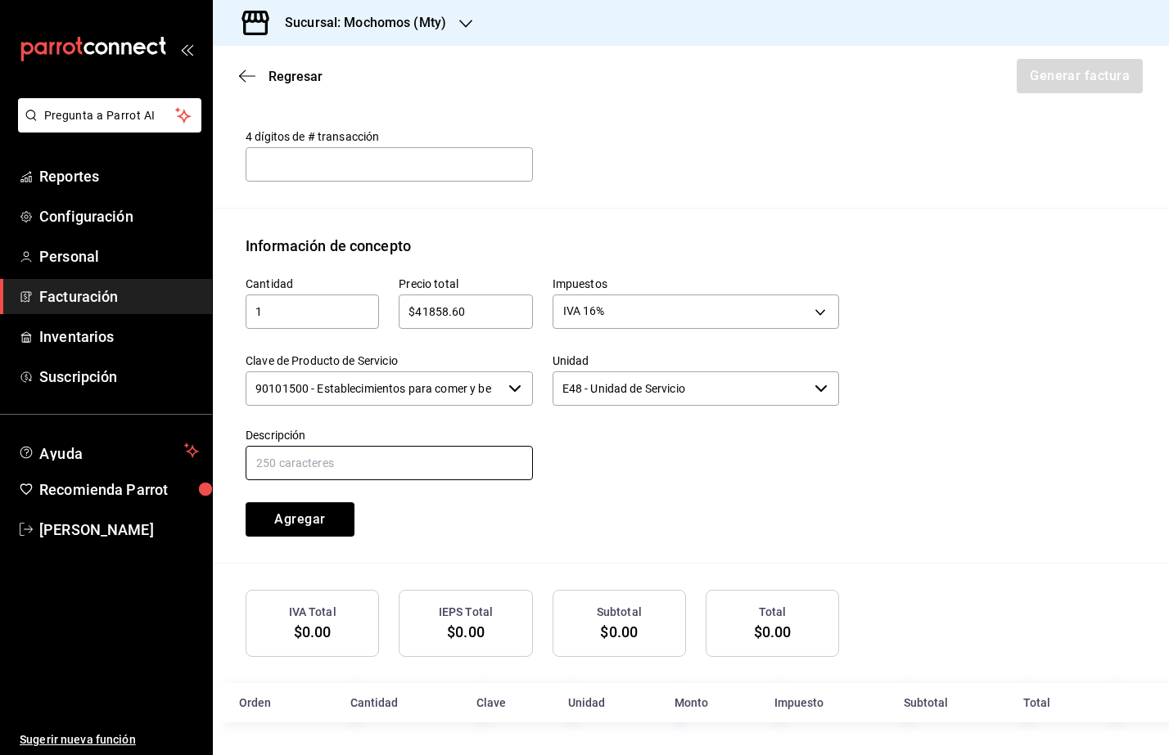
click at [389, 458] on input "text" at bounding box center [389, 463] width 287 height 34
type input "Consumo de Alimentos y Bebidas"
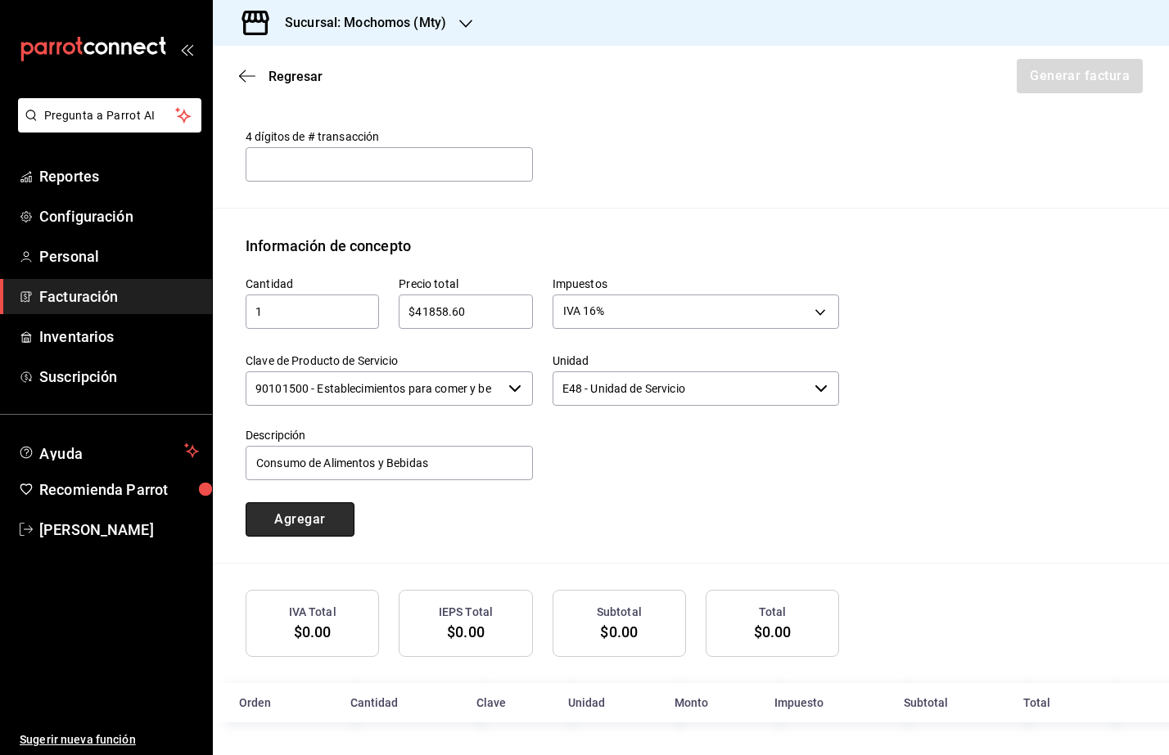
click at [339, 525] on button "Agregar" at bounding box center [300, 520] width 109 height 34
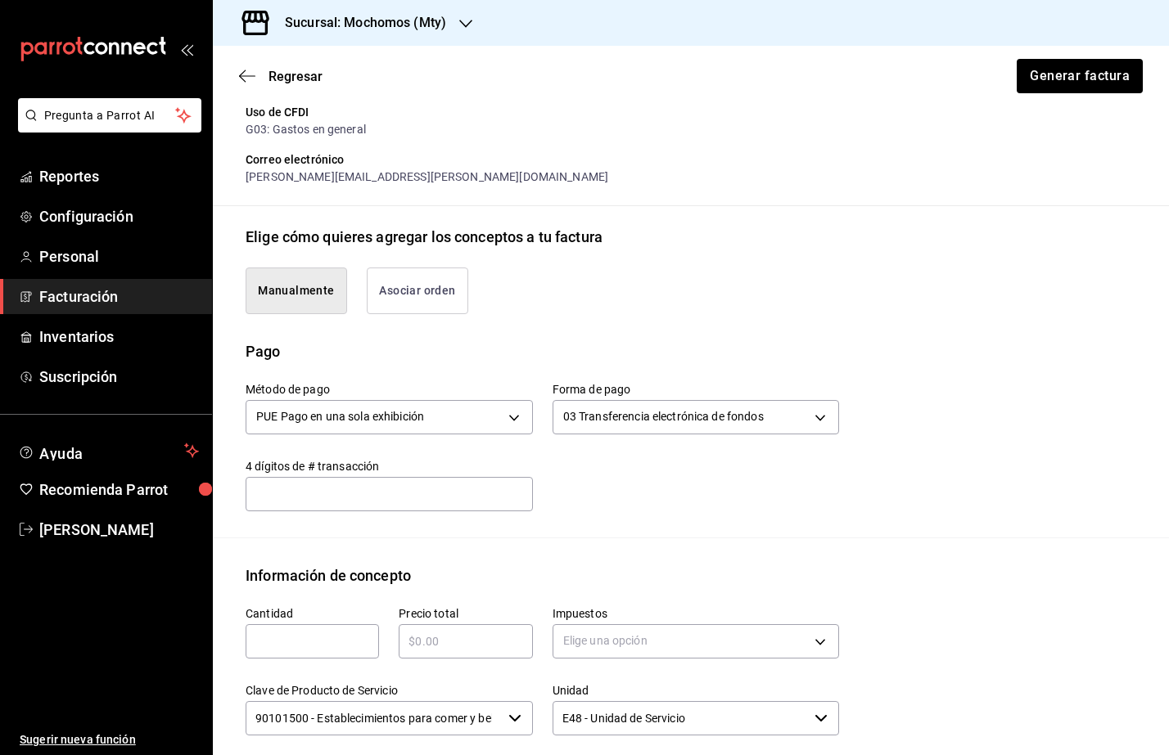
scroll to position [88, 0]
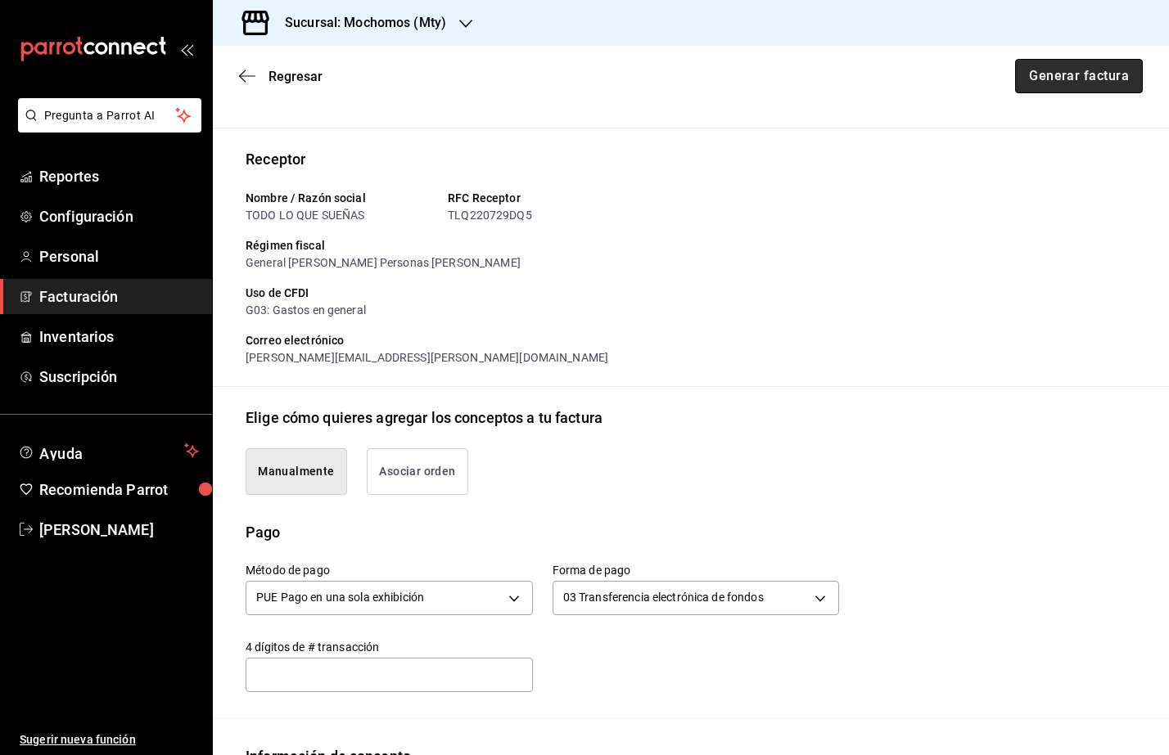
click at [1064, 82] on button "Generar factura" at bounding box center [1079, 76] width 128 height 34
